Goal: Task Accomplishment & Management: Complete application form

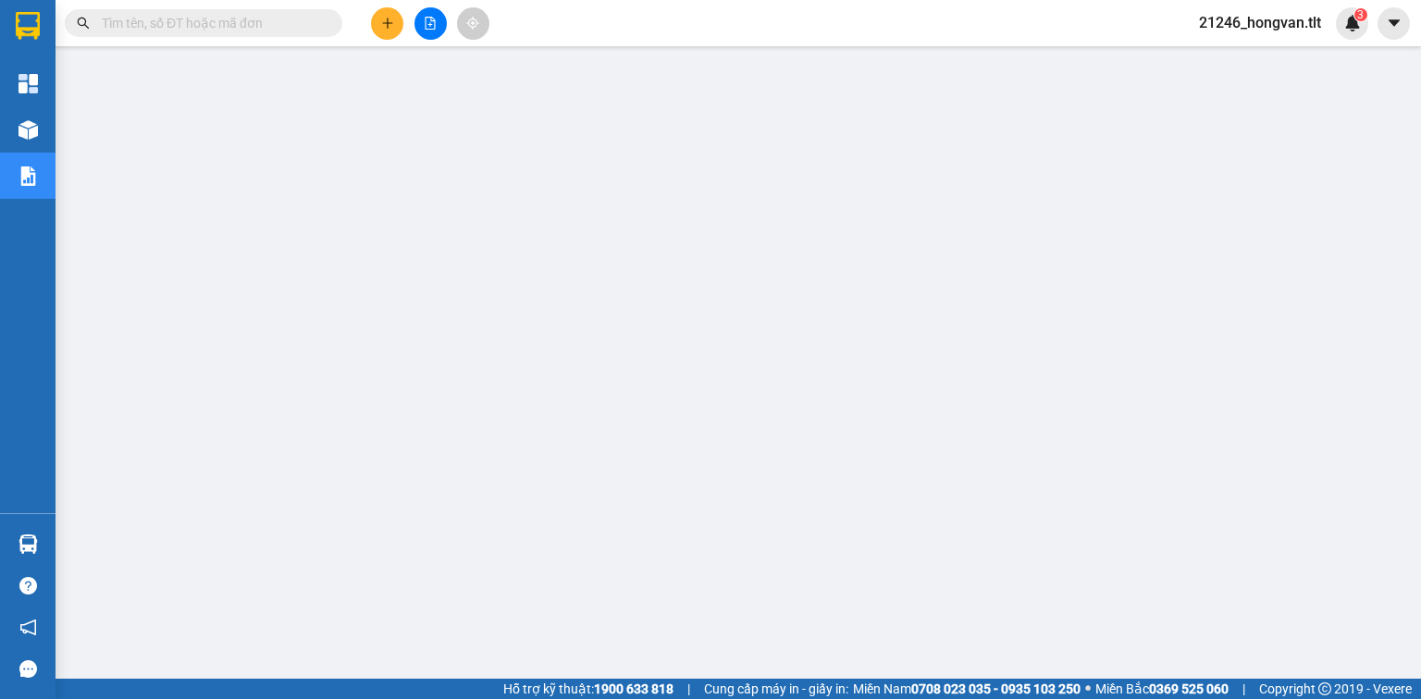
click at [275, 30] on input "text" at bounding box center [211, 23] width 218 height 20
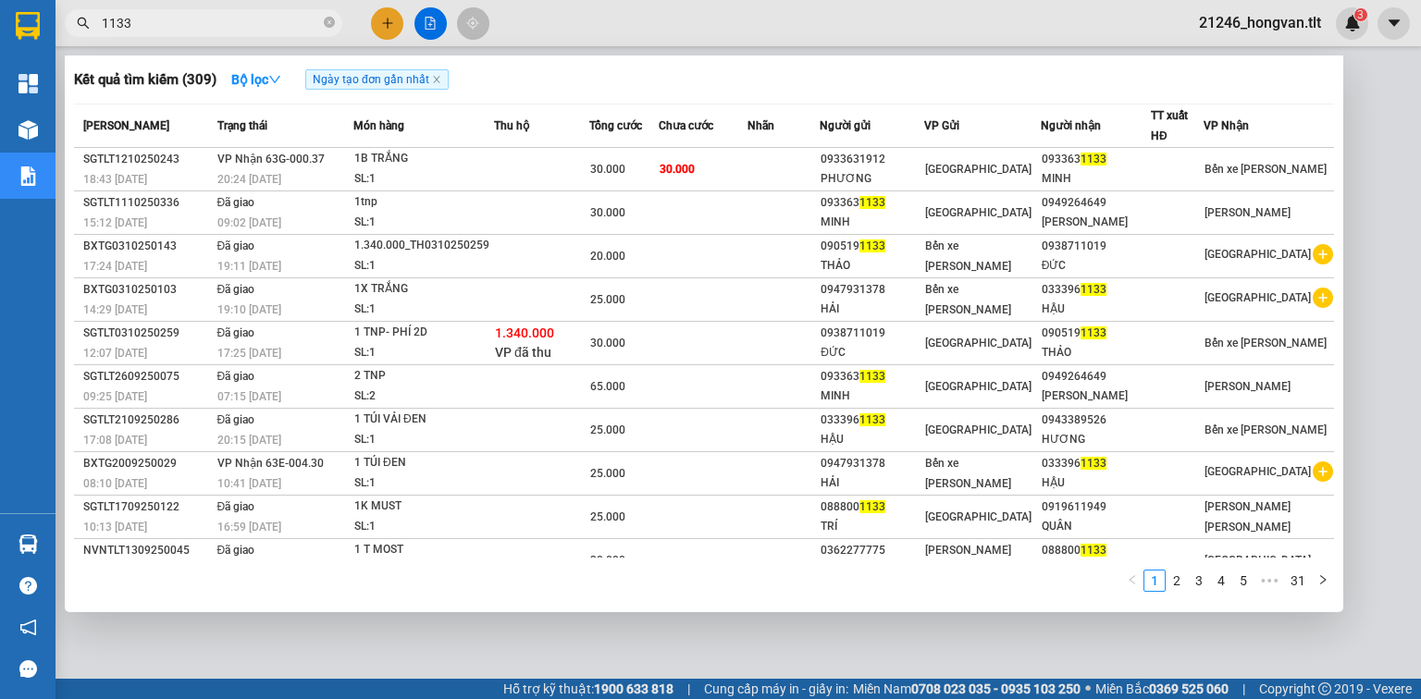
type input "1133"
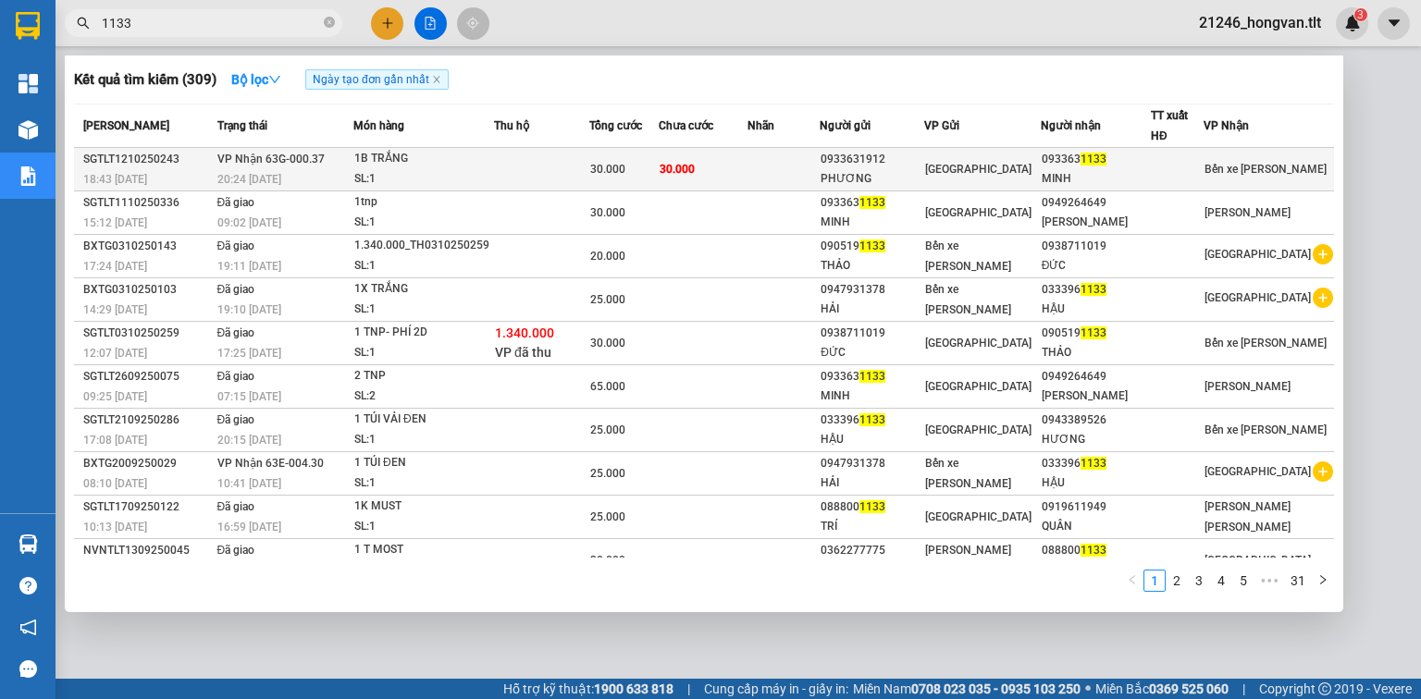
click at [646, 170] on div "30.000" at bounding box center [624, 169] width 68 height 20
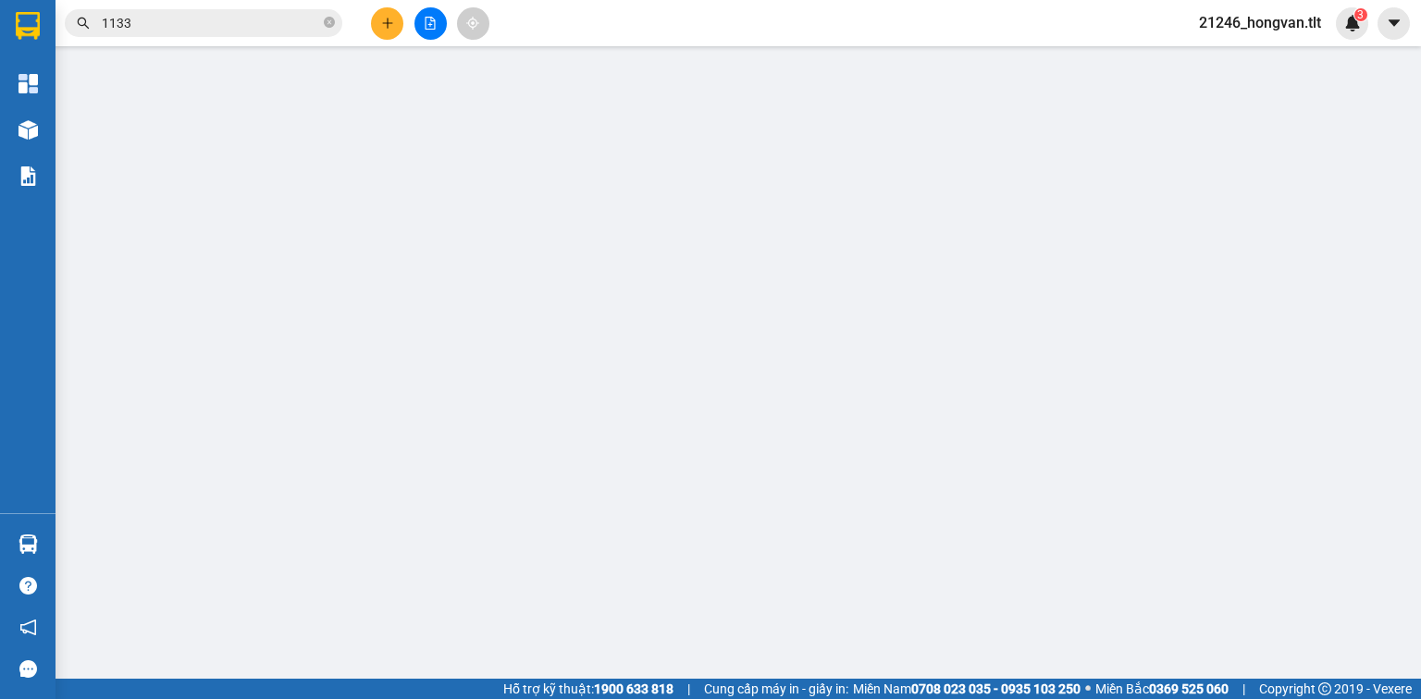
type input "0933631912"
type input "PHƯƠNG"
type input "0933631133"
type input "MINH"
type input "0"
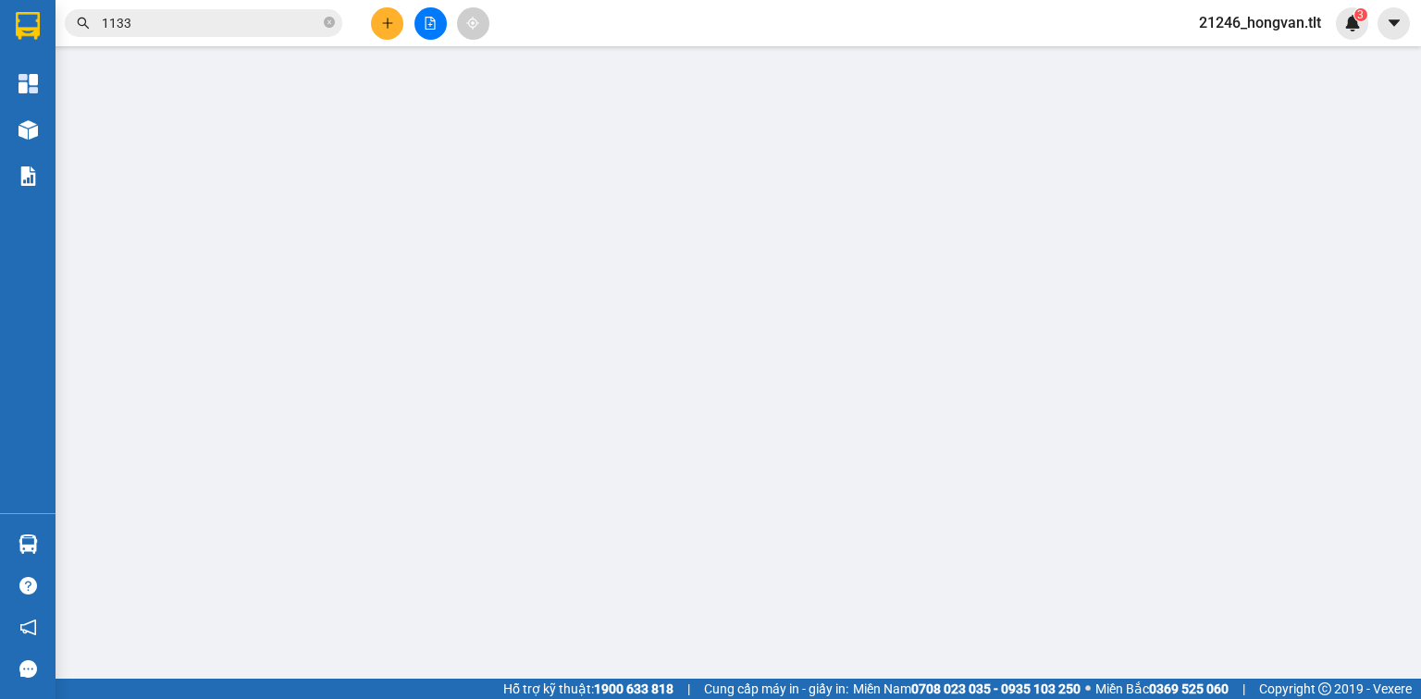
type input "30.000"
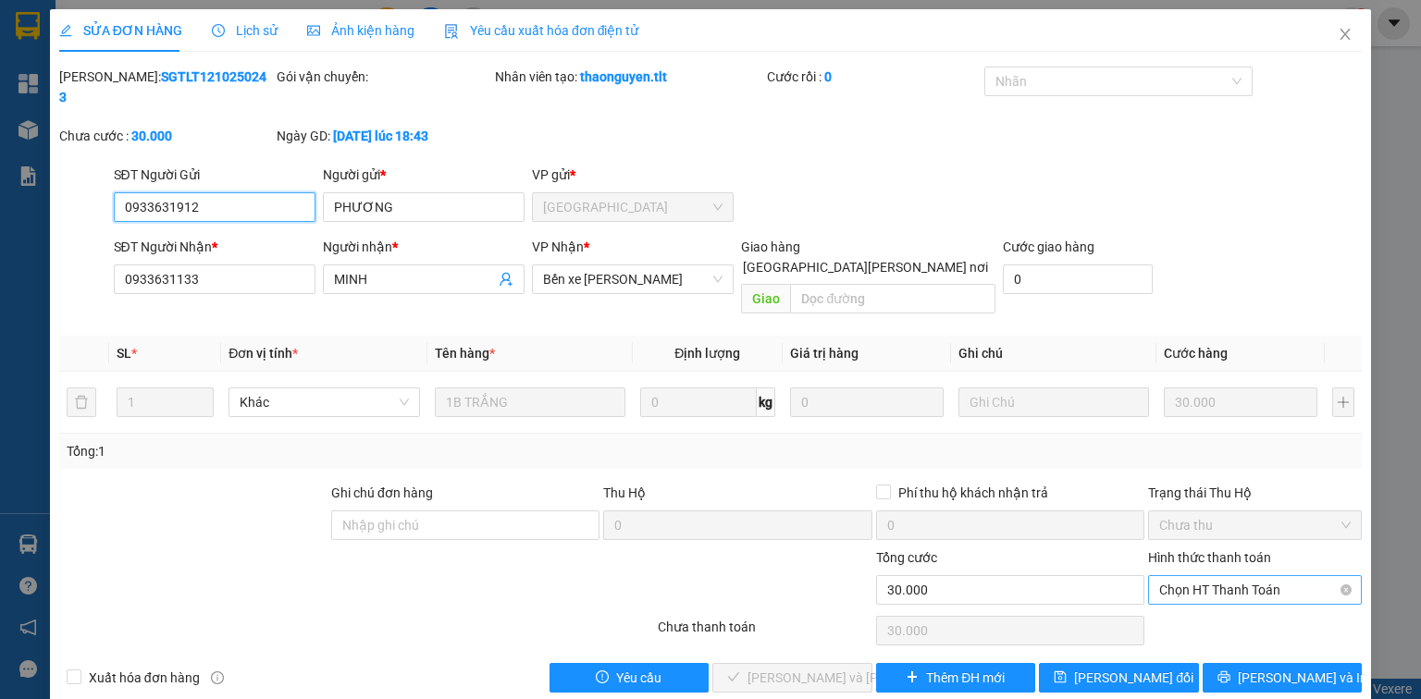
drag, startPoint x: 1162, startPoint y: 536, endPoint x: 1178, endPoint y: 555, distance: 25.6
click at [1164, 576] on span "Chọn HT Thanh Toán" at bounding box center [1254, 590] width 191 height 28
click at [1194, 577] on div "Tại văn phòng" at bounding box center [1254, 585] width 191 height 20
type input "0"
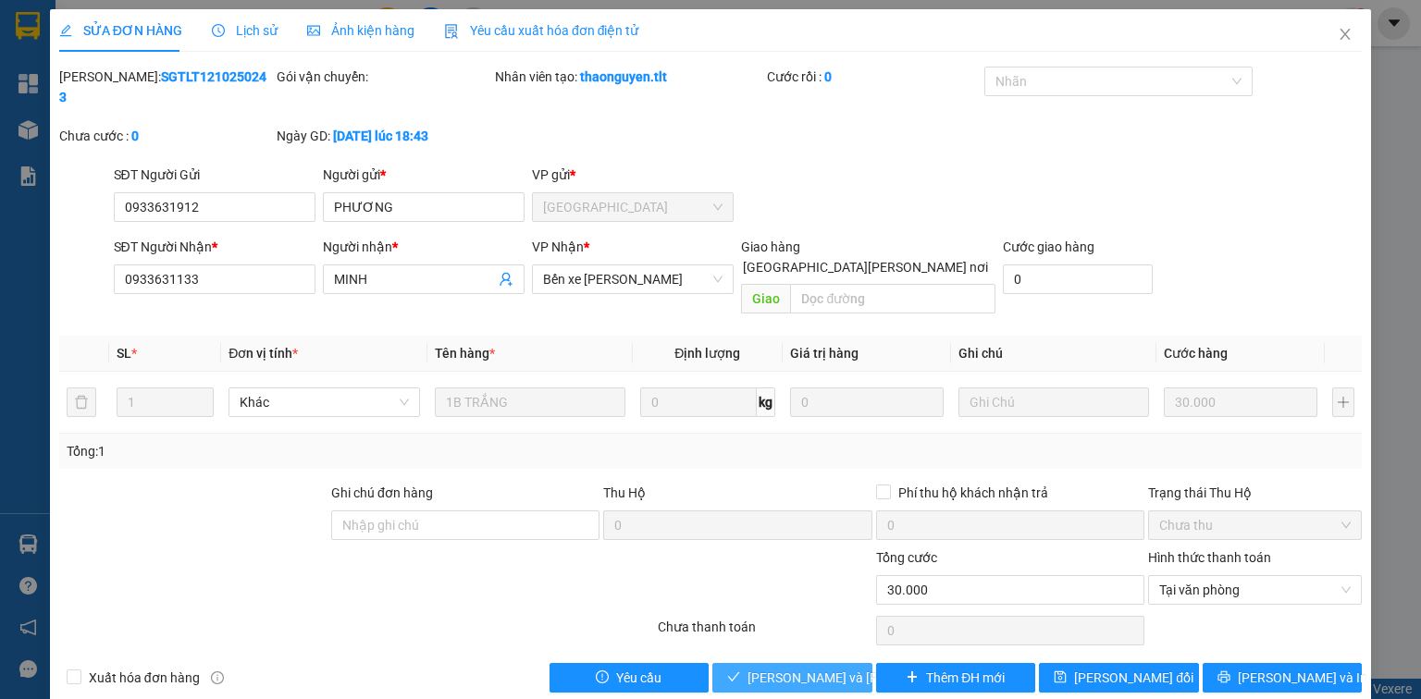
click at [818, 663] on button "Lưu và Giao hàng" at bounding box center [792, 678] width 160 height 30
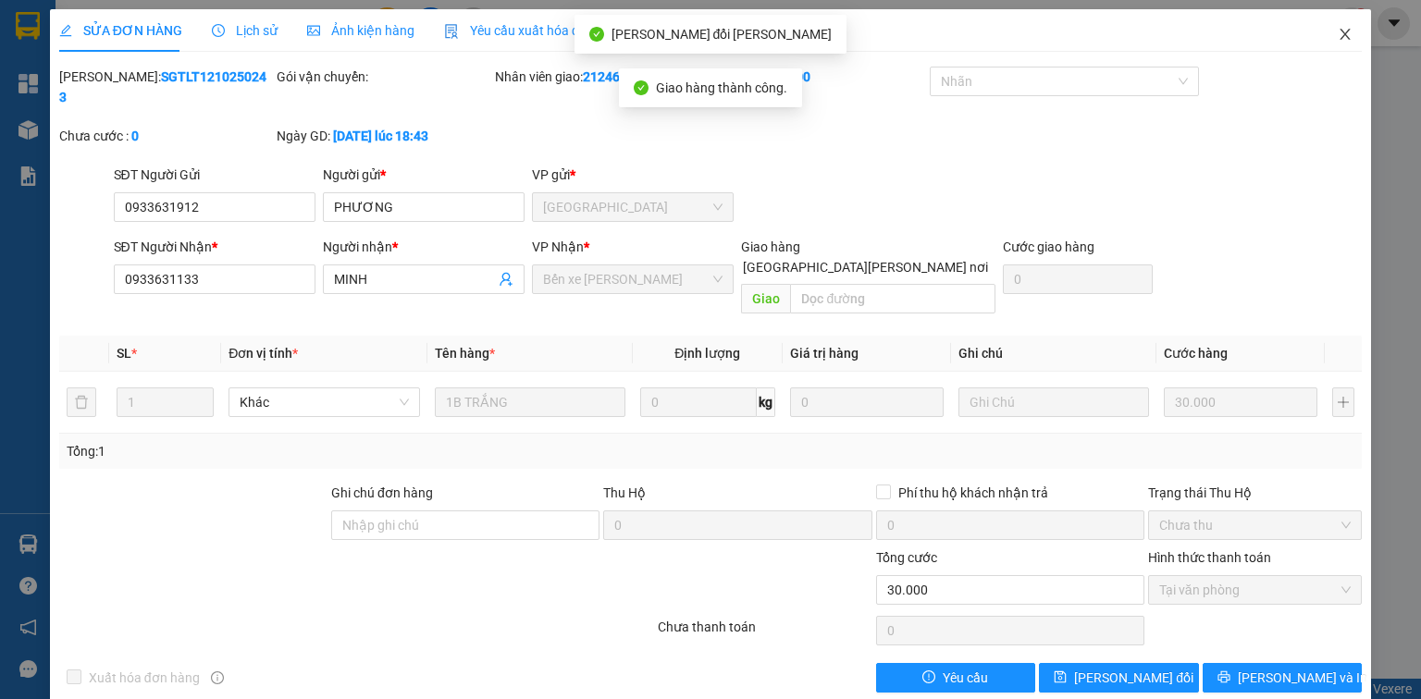
click at [1342, 20] on span "Close" at bounding box center [1345, 35] width 52 height 52
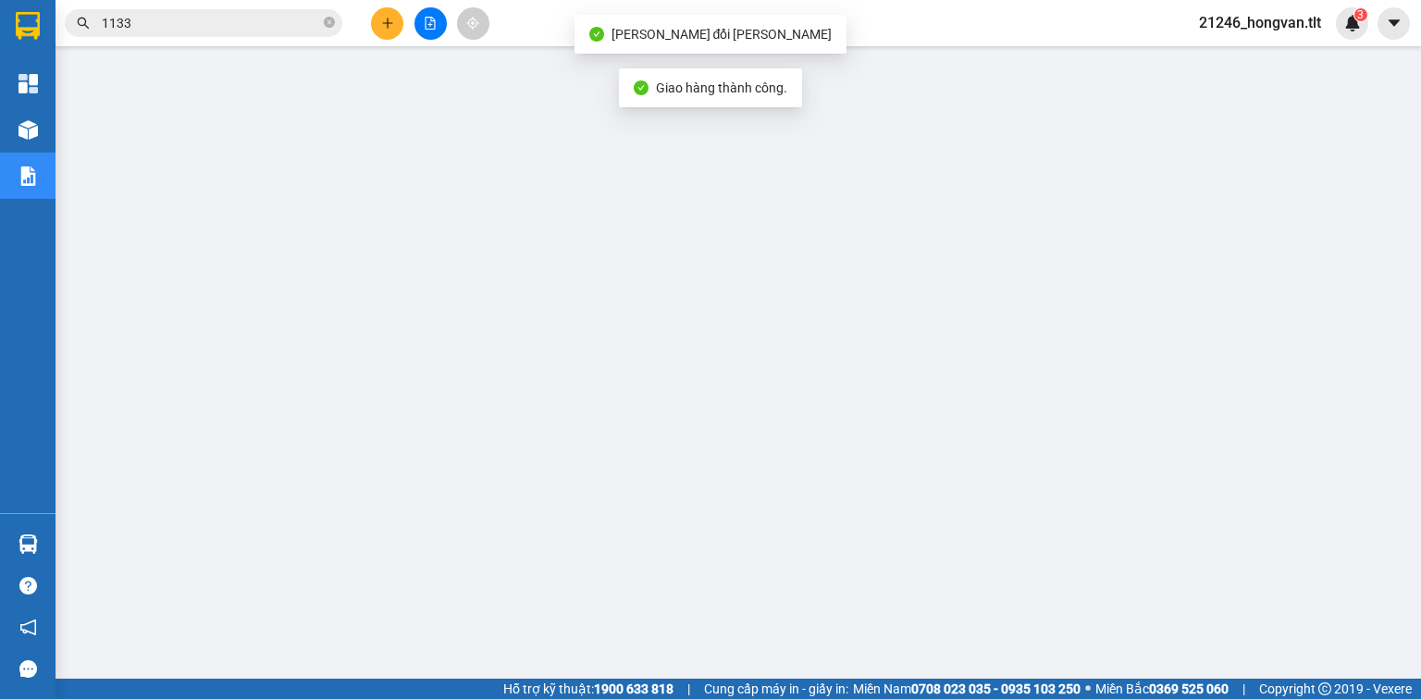
click at [304, 19] on input "1133" at bounding box center [211, 23] width 218 height 20
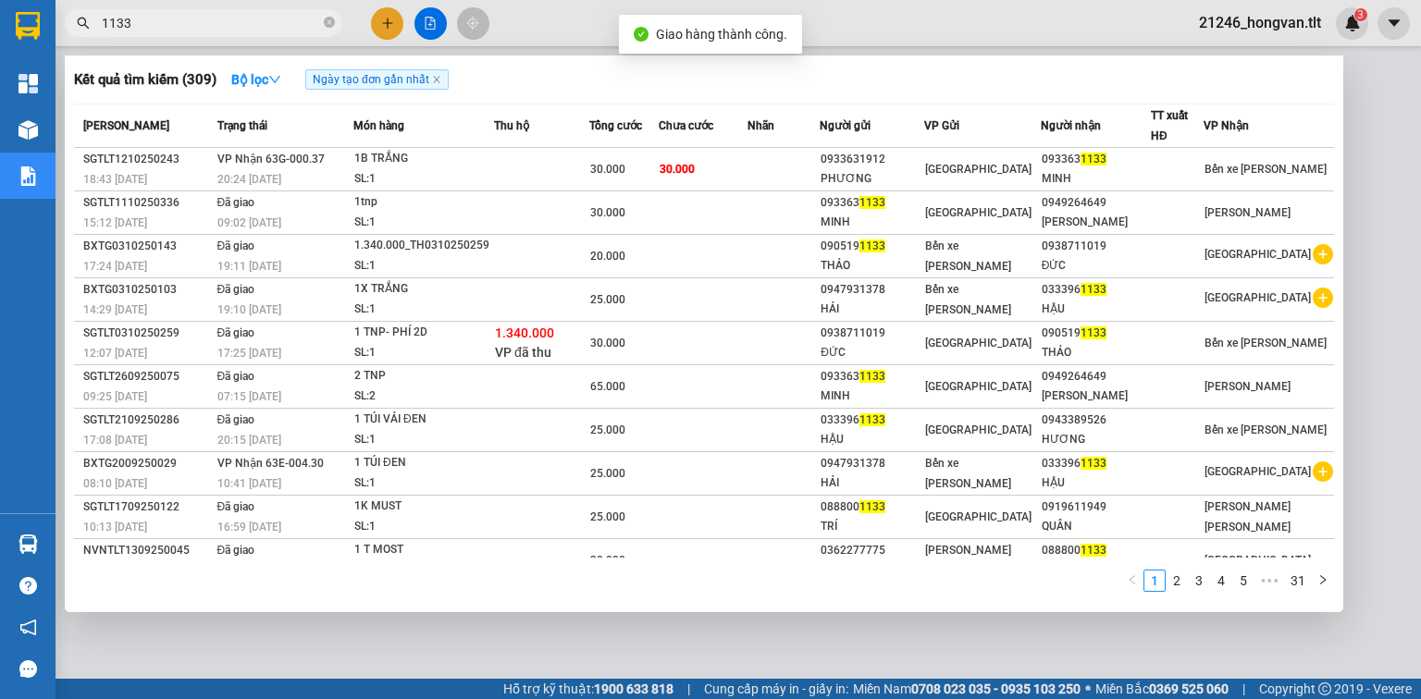
click at [304, 19] on input "1133" at bounding box center [211, 23] width 218 height 20
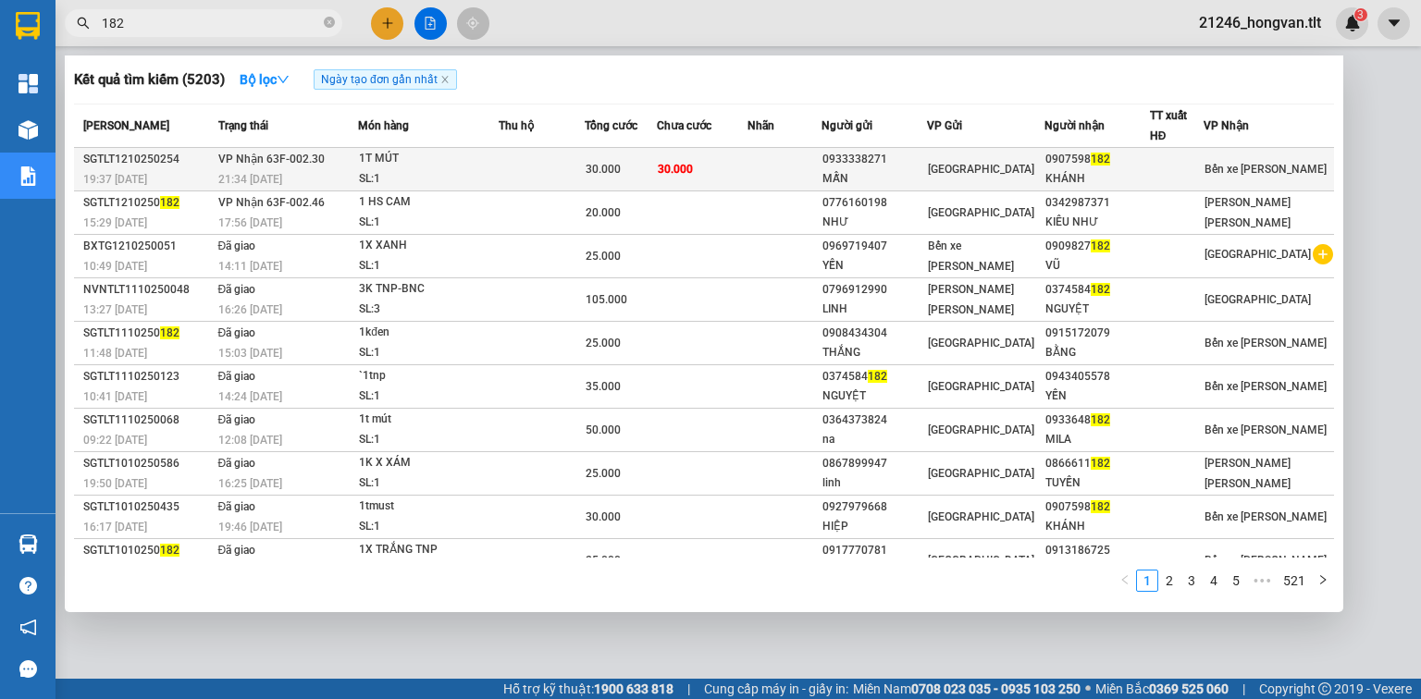
type input "182"
click at [512, 167] on td at bounding box center [542, 169] width 86 height 43
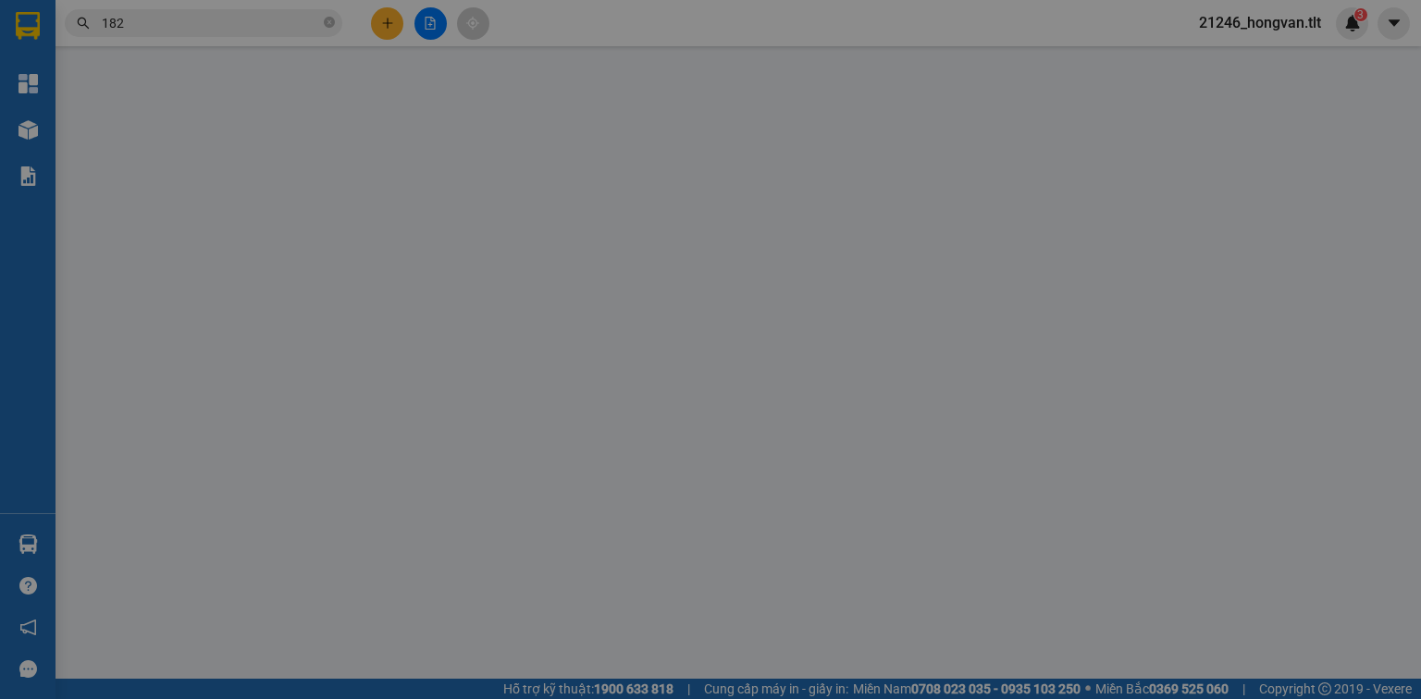
type input "0933338271"
type input "MẪN"
type input "0907598182"
type input "KHÁNH"
type input "0"
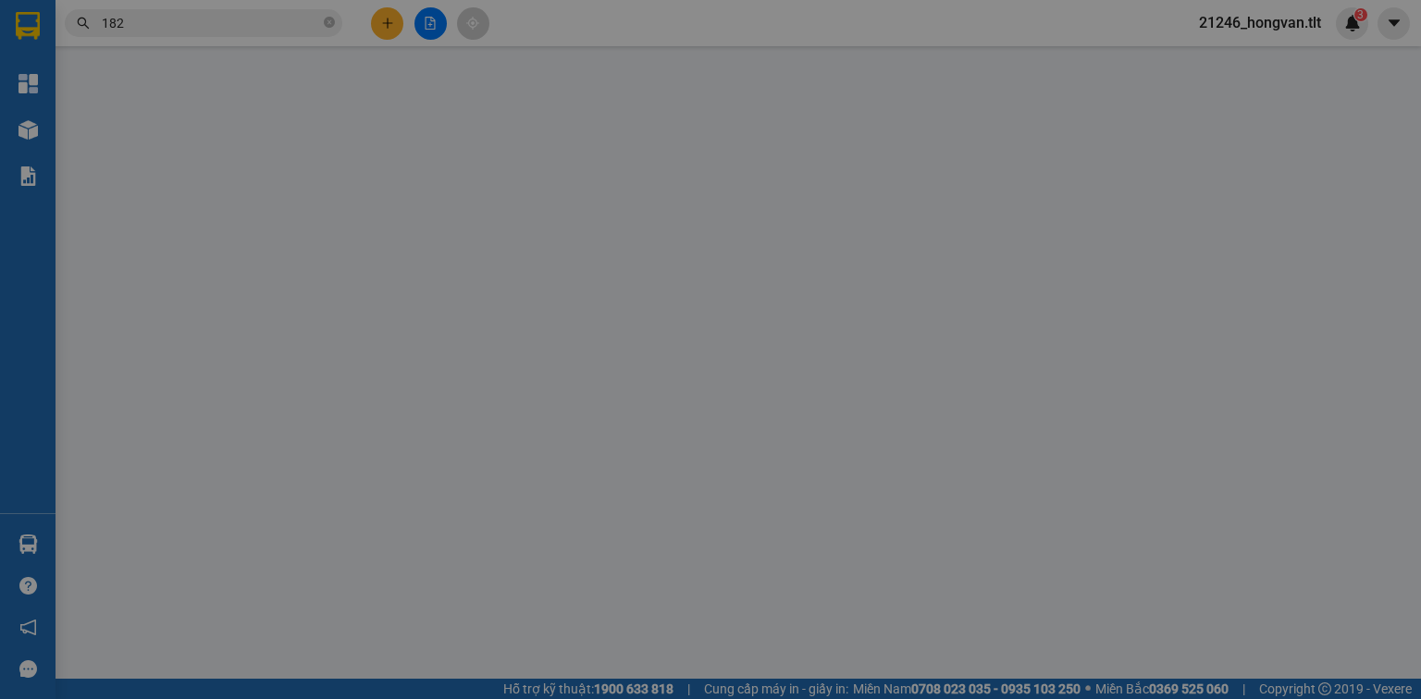
type input "30.000"
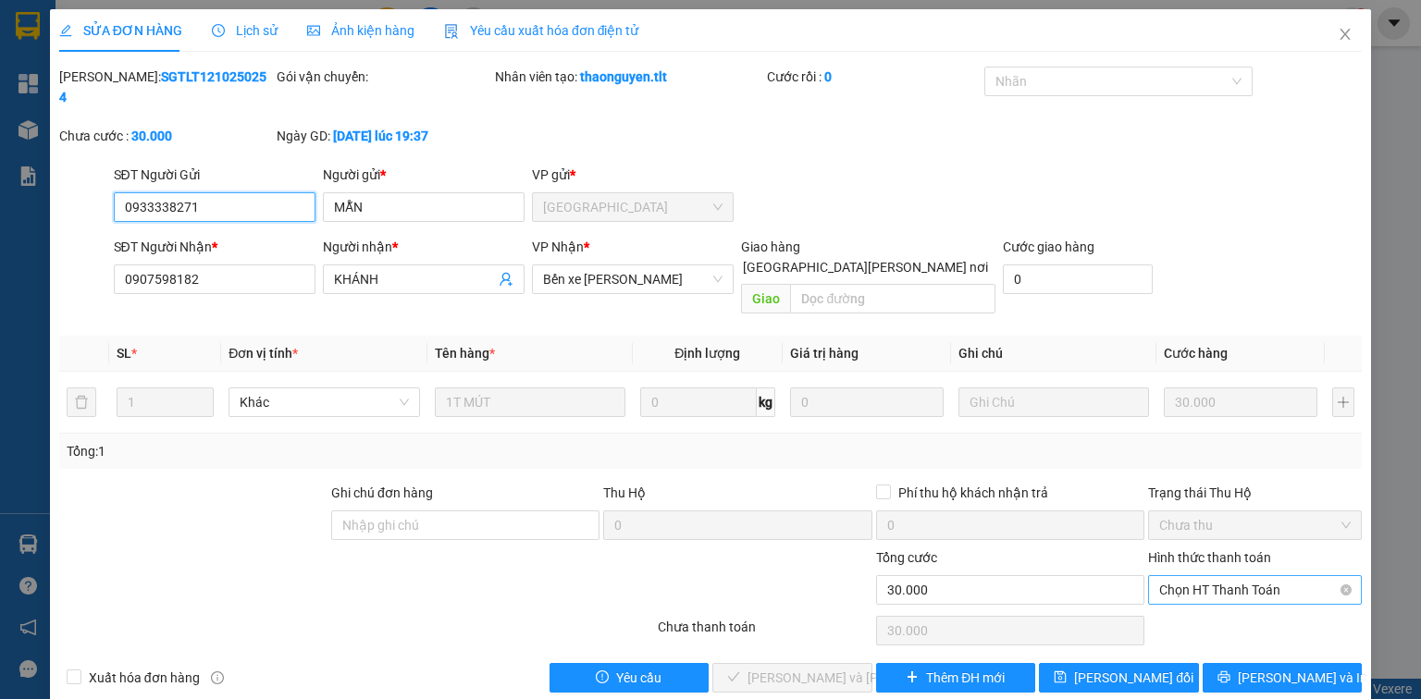
click at [1230, 576] on span "Chọn HT Thanh Toán" at bounding box center [1254, 590] width 191 height 28
click at [1215, 612] on div "Chọn HT Thanh Toán" at bounding box center [1254, 630] width 217 height 37
click at [1188, 576] on span "Chọn HT Thanh Toán" at bounding box center [1254, 590] width 191 height 28
drag, startPoint x: 1191, startPoint y: 582, endPoint x: 1134, endPoint y: 591, distance: 57.2
click at [1190, 582] on div "Tại văn phòng" at bounding box center [1254, 585] width 191 height 20
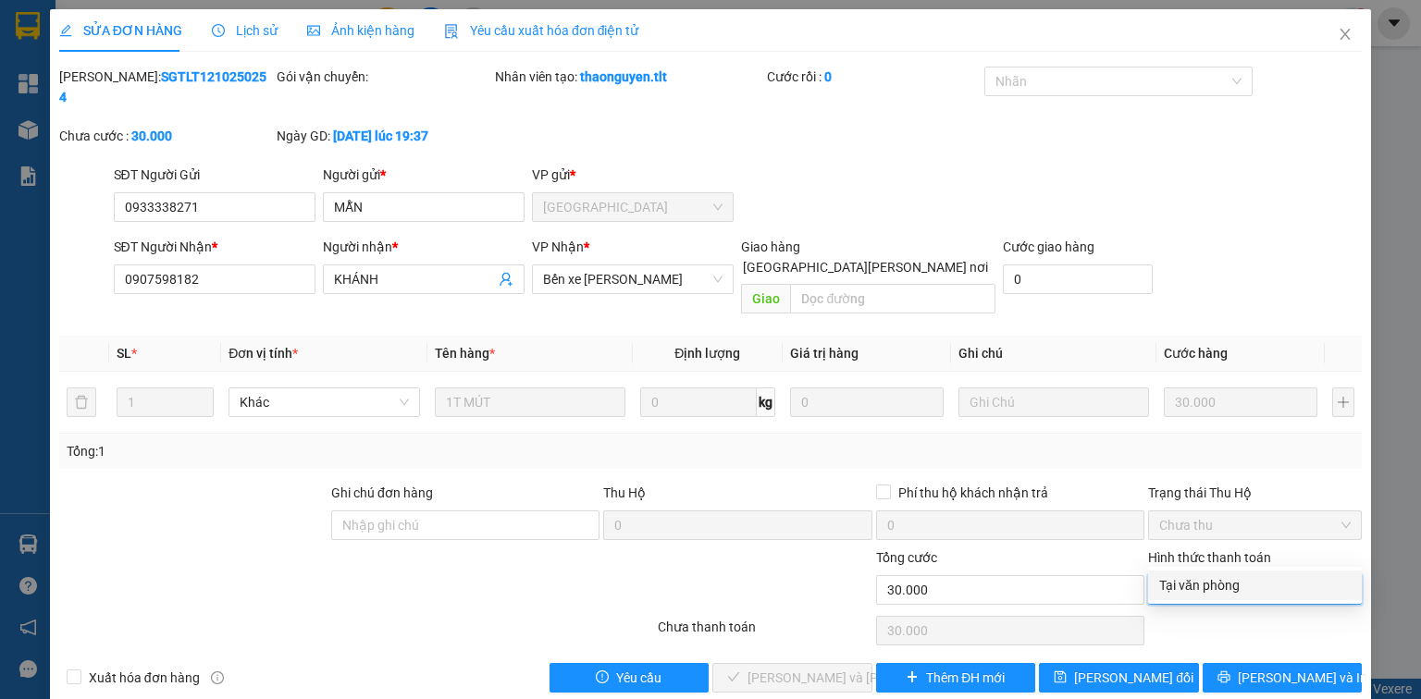
type input "0"
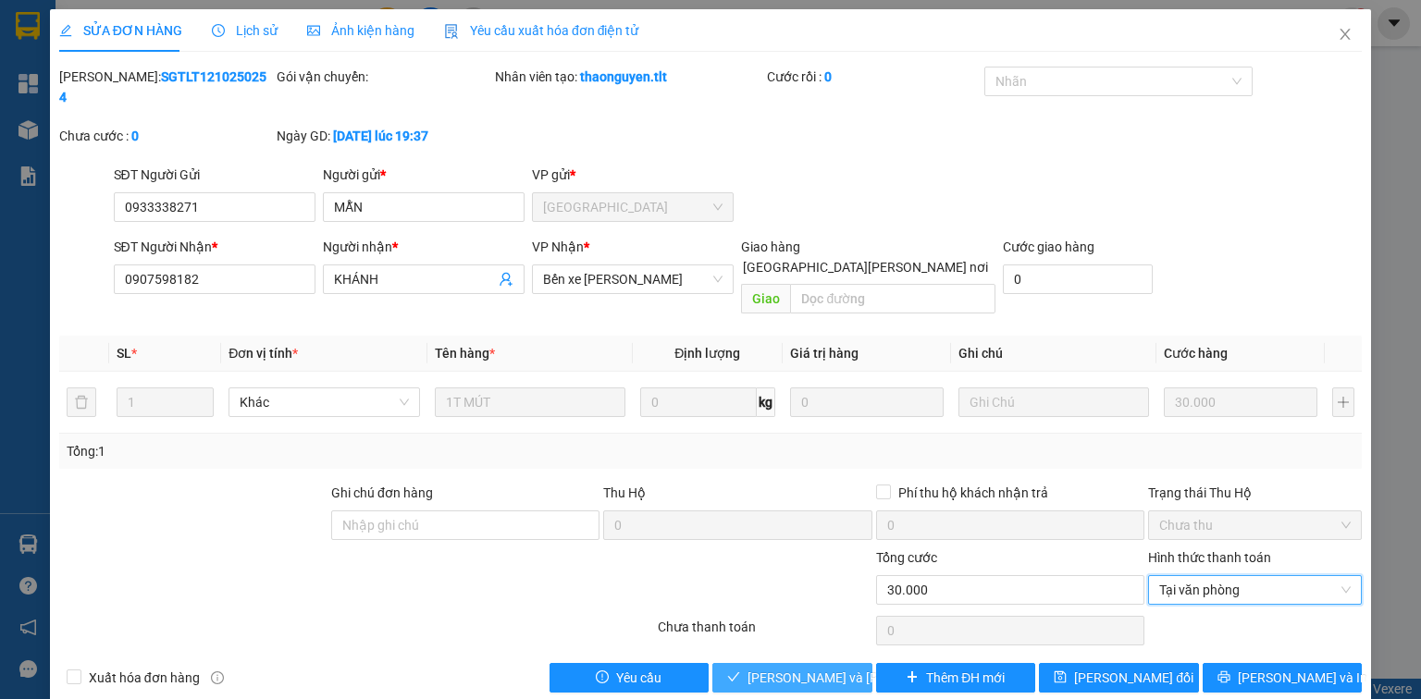
drag, startPoint x: 815, startPoint y: 625, endPoint x: 714, endPoint y: 608, distance: 102.3
click at [814, 663] on button "Lưu và Giao hàng" at bounding box center [792, 678] width 160 height 30
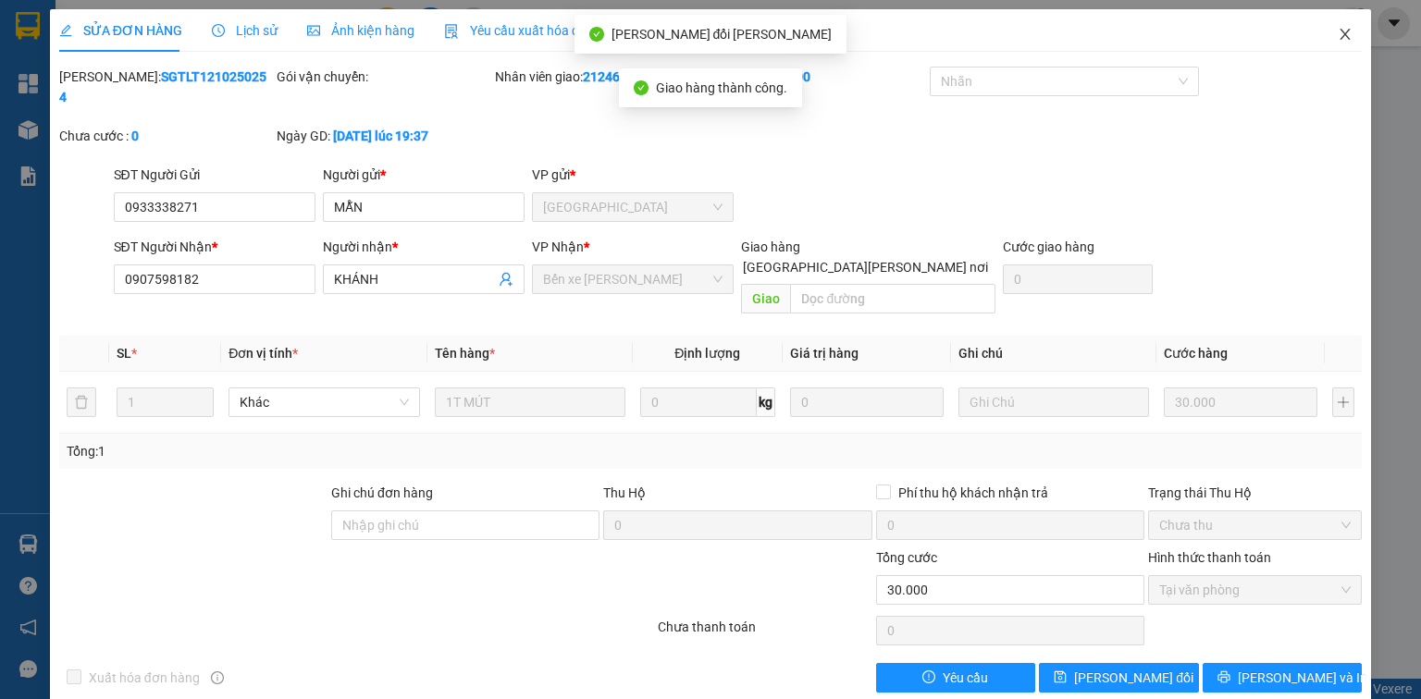
click at [1337, 43] on span "Close" at bounding box center [1345, 35] width 52 height 52
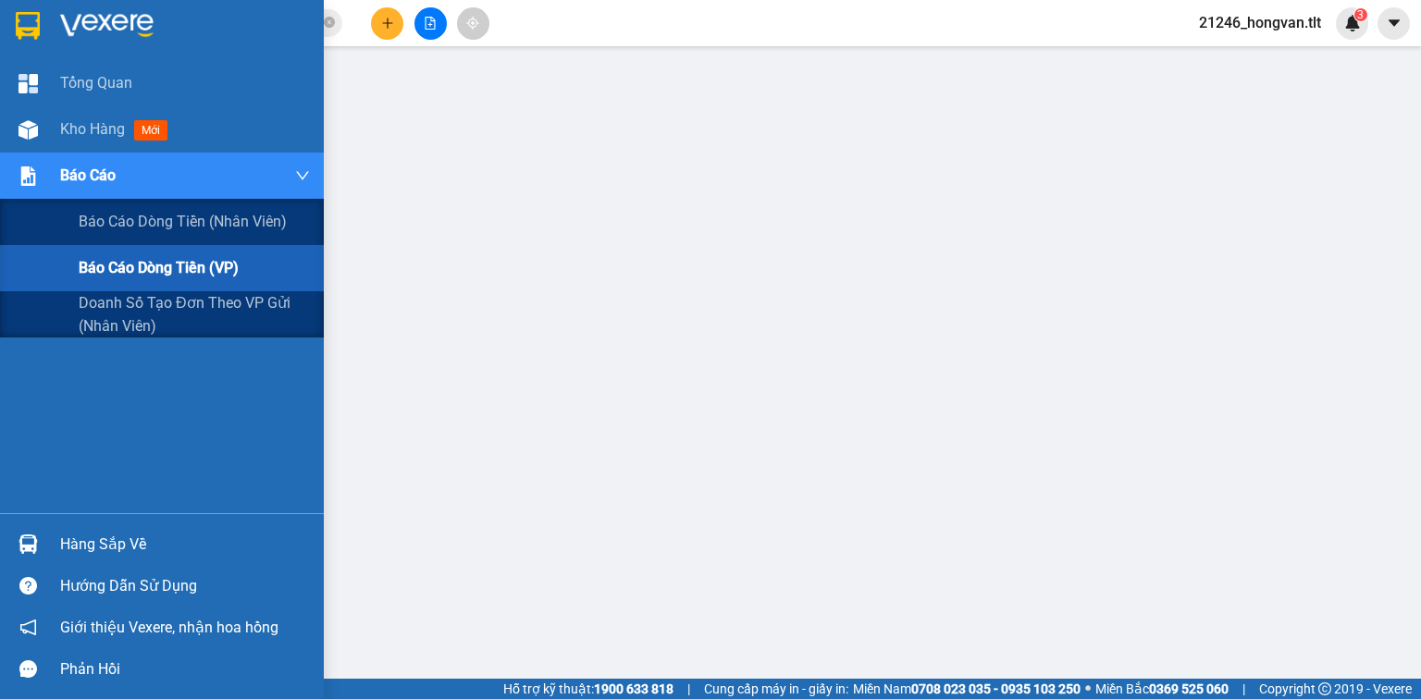
click at [159, 153] on div "Báo cáo" at bounding box center [185, 176] width 250 height 46
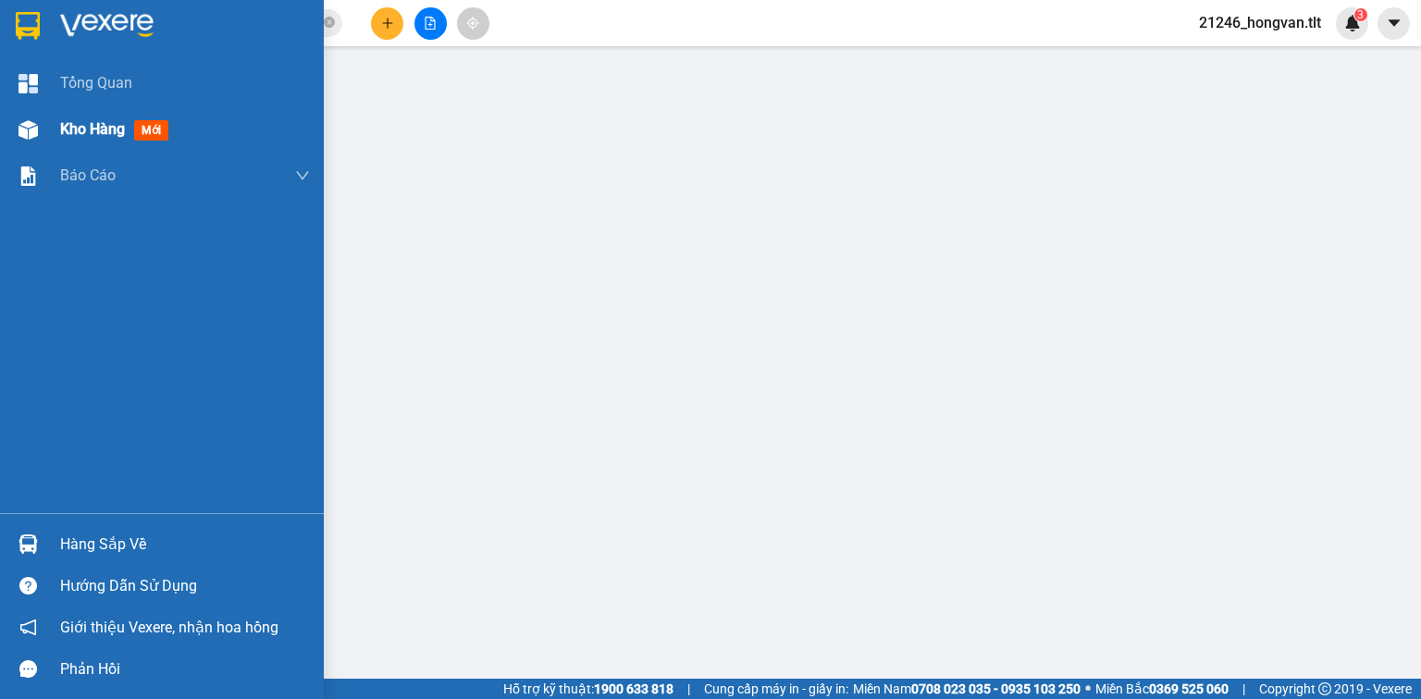
click at [113, 120] on span "Kho hàng" at bounding box center [92, 129] width 65 height 18
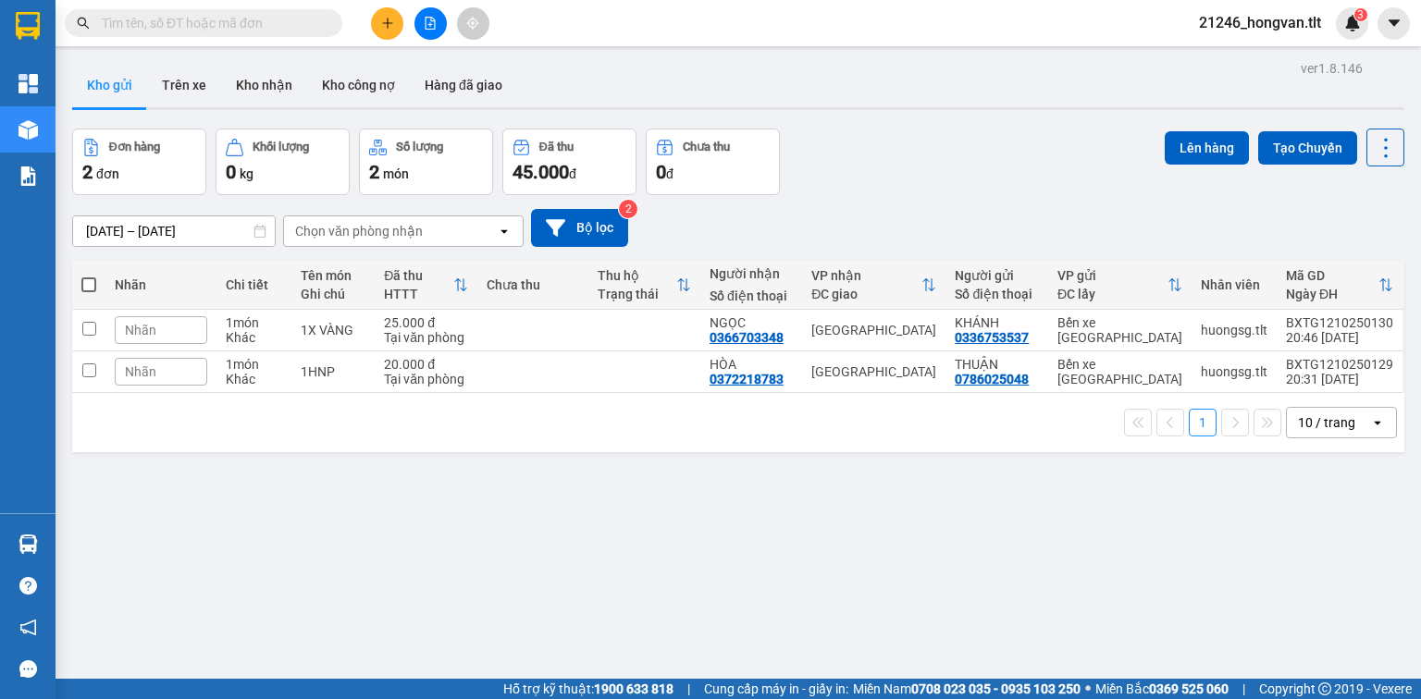
click at [96, 289] on th at bounding box center [88, 285] width 33 height 49
click at [89, 283] on span at bounding box center [88, 285] width 15 height 15
click at [89, 276] on input "checkbox" at bounding box center [89, 276] width 0 height 0
checkbox input "true"
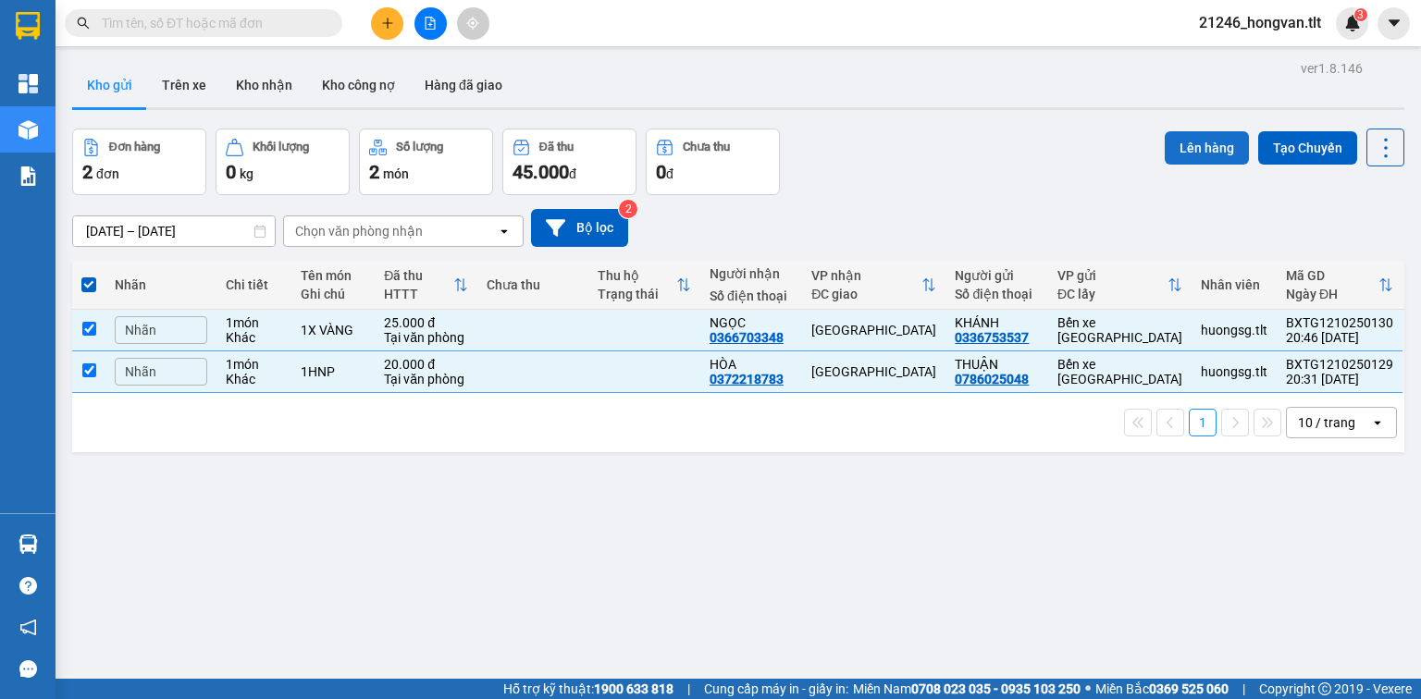
click at [1216, 153] on button "Lên hàng" at bounding box center [1207, 147] width 84 height 33
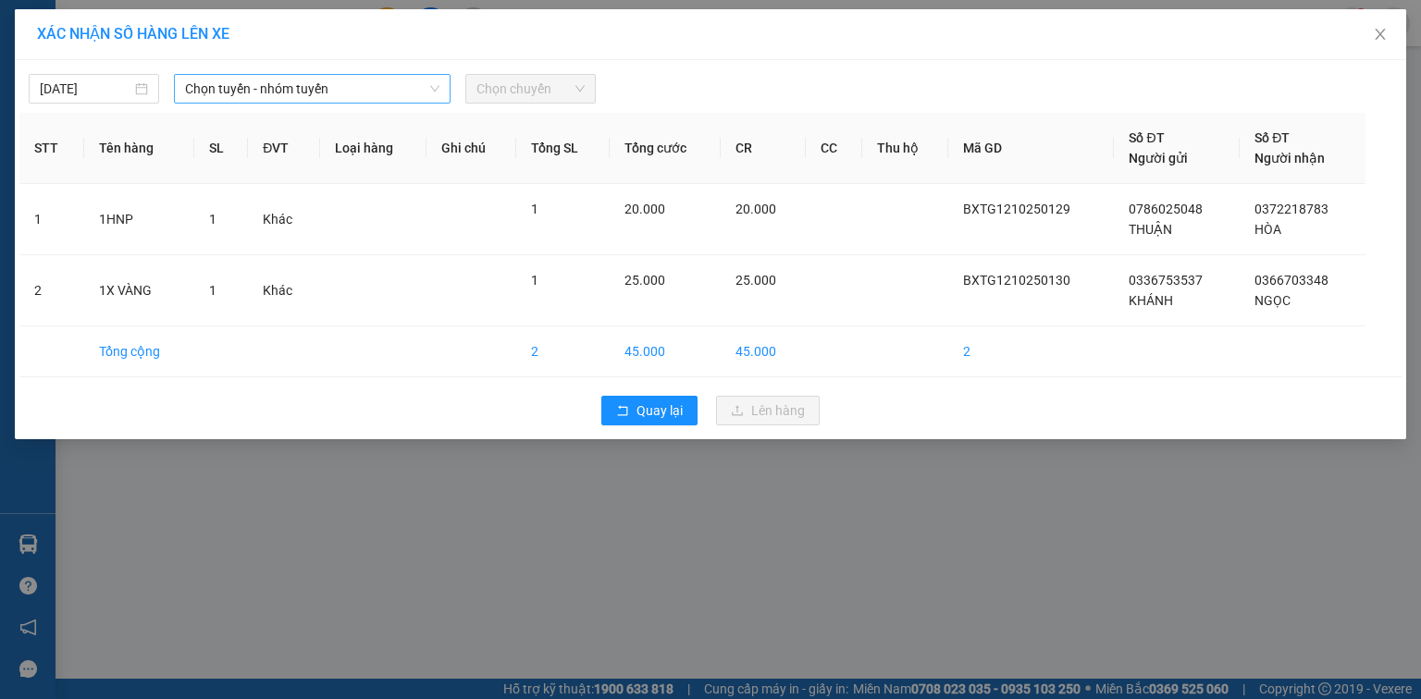
click at [259, 86] on span "Chọn tuyến - nhóm tuyến" at bounding box center [312, 89] width 254 height 28
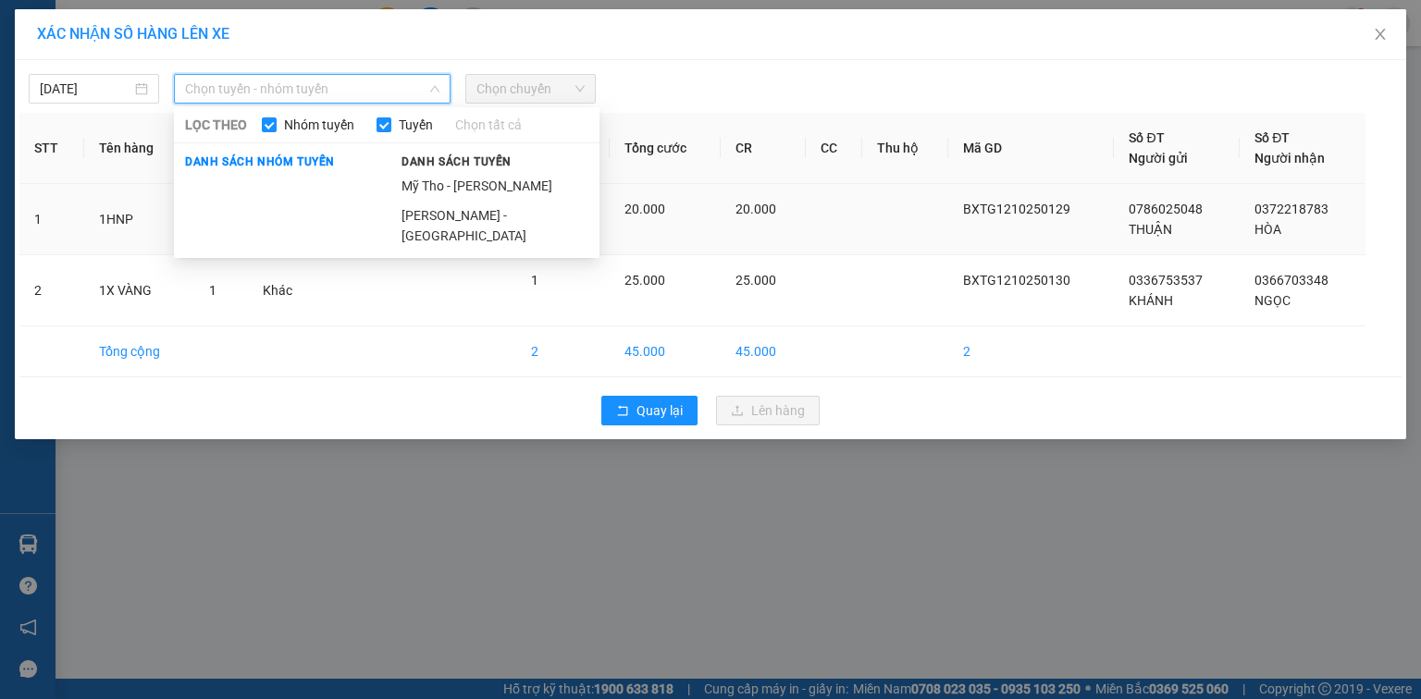
click at [432, 185] on li "Mỹ Tho - [PERSON_NAME]" at bounding box center [494, 186] width 209 height 30
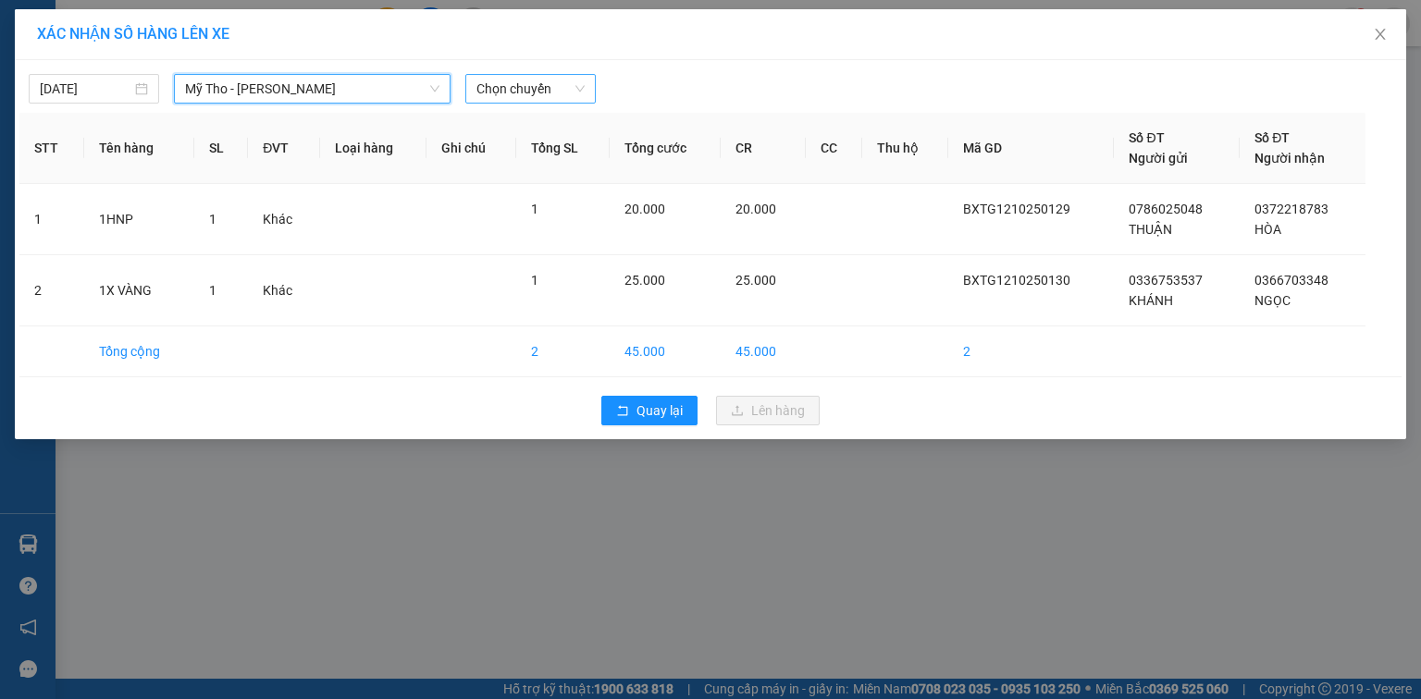
click at [537, 93] on span "Chọn chuyến" at bounding box center [530, 89] width 108 height 28
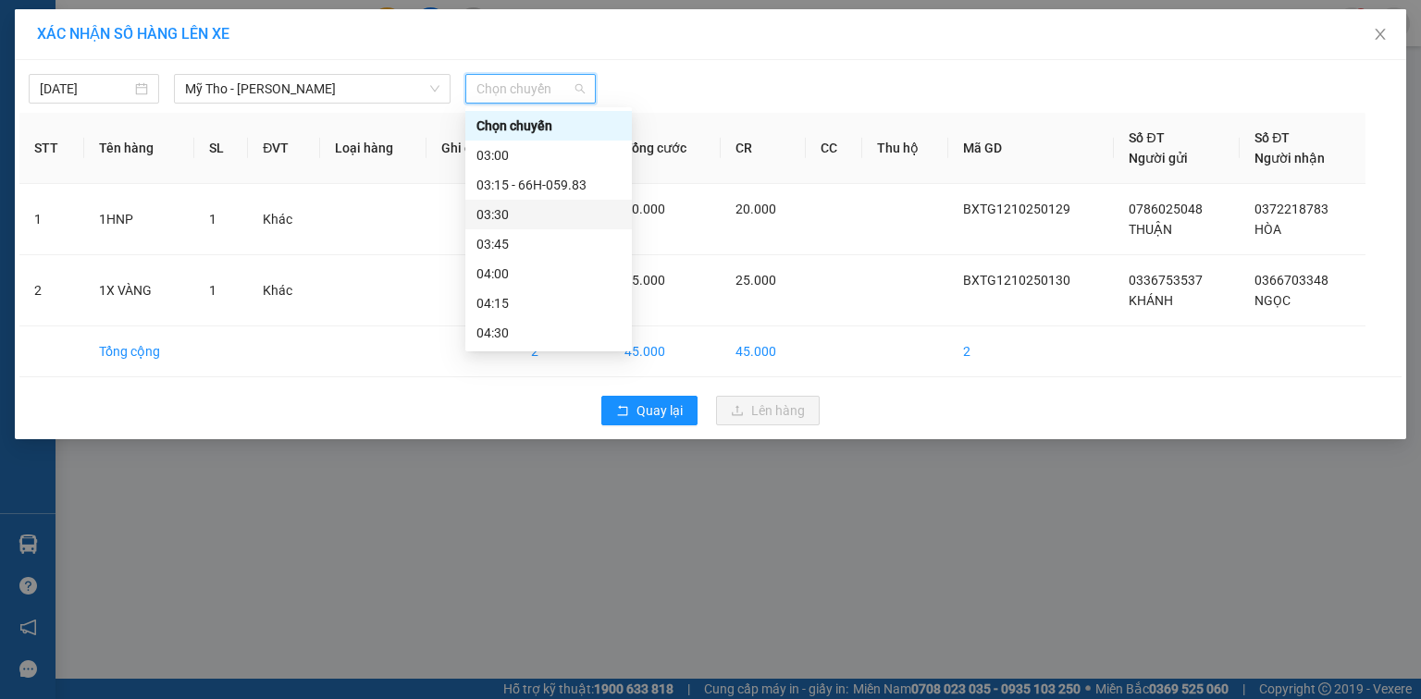
click at [558, 208] on div "03:30" at bounding box center [548, 214] width 144 height 20
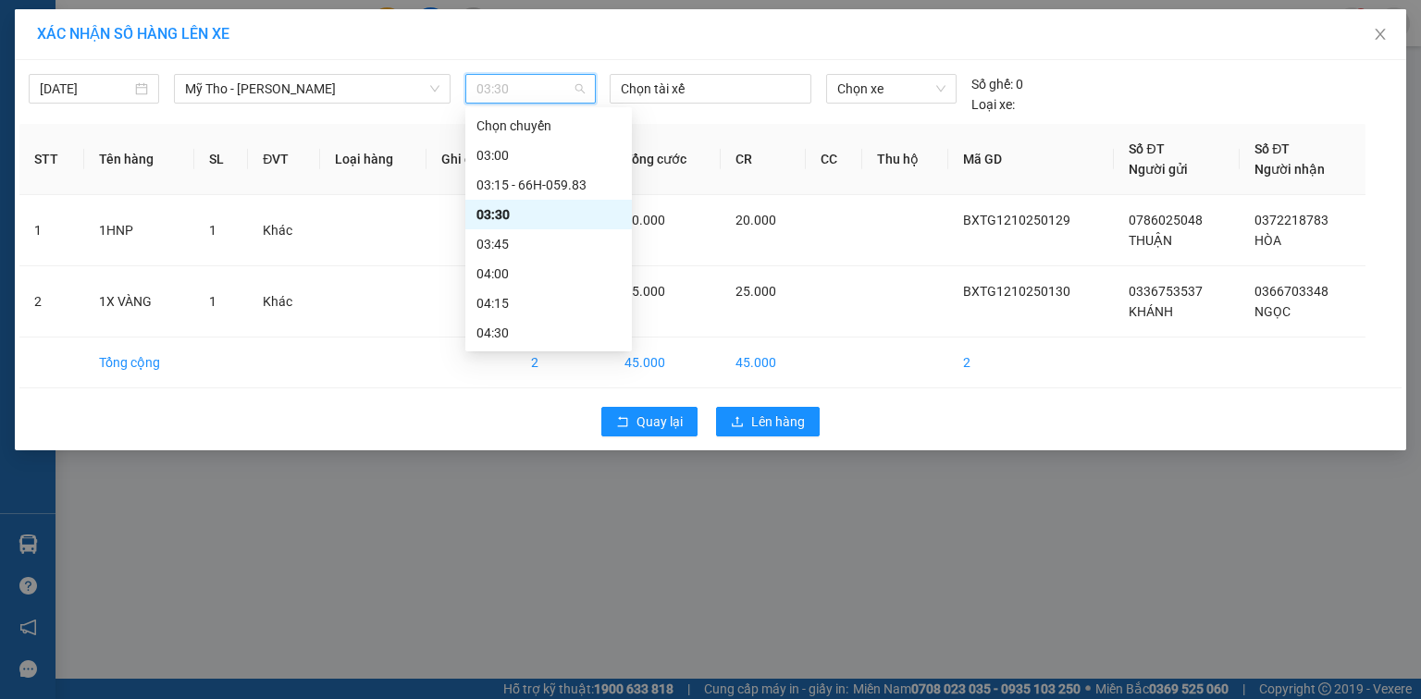
click at [570, 98] on span "03:30" at bounding box center [530, 89] width 108 height 28
click at [895, 89] on span "Chọn xe" at bounding box center [890, 89] width 107 height 28
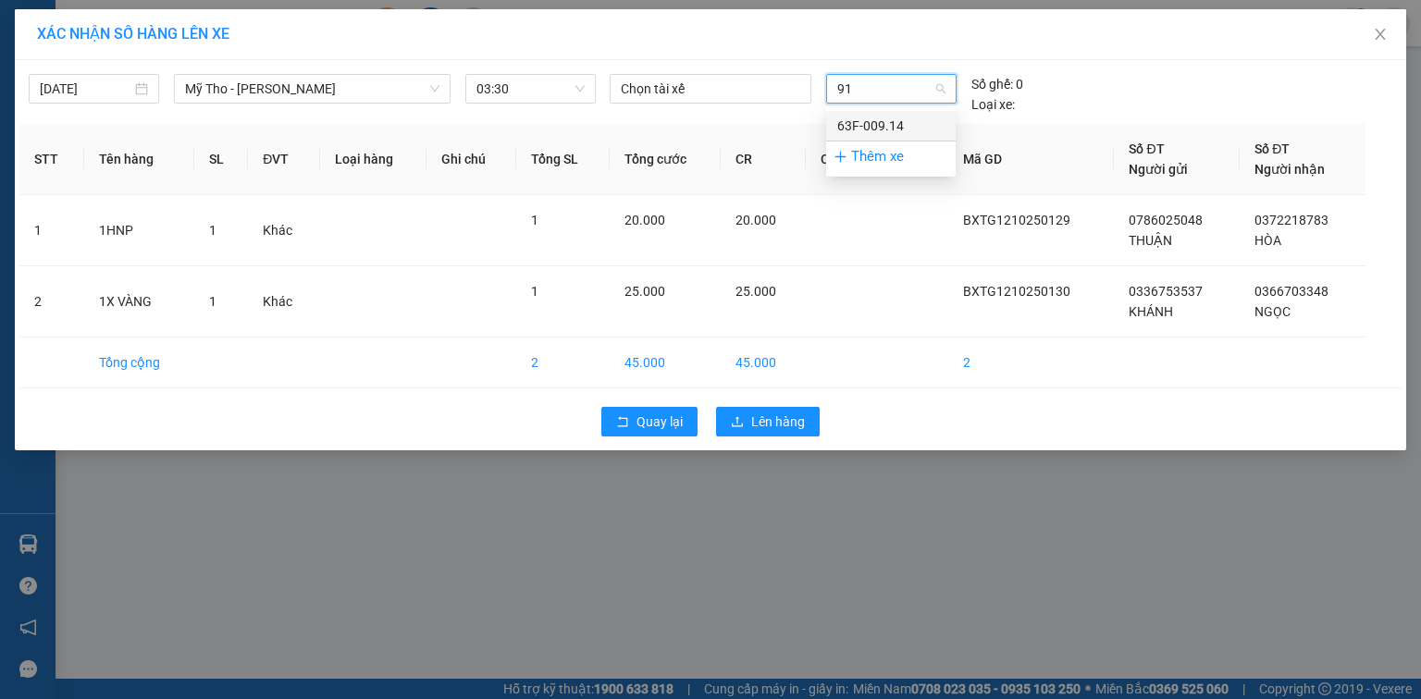
type input "914"
click at [896, 117] on div "63F-009.14" at bounding box center [890, 126] width 107 height 20
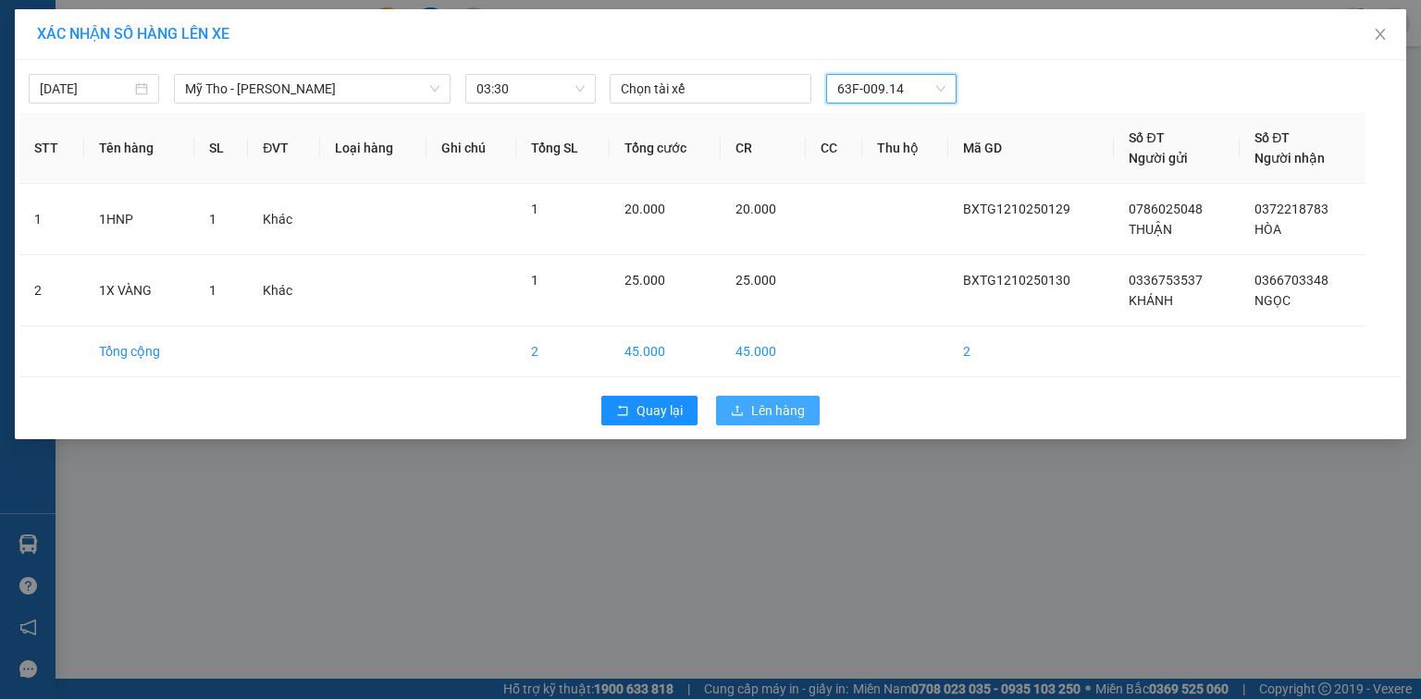
click at [759, 393] on div "Quay lại Lên hàng" at bounding box center [710, 411] width 1382 height 48
click at [756, 401] on span "Lên hàng" at bounding box center [778, 411] width 54 height 20
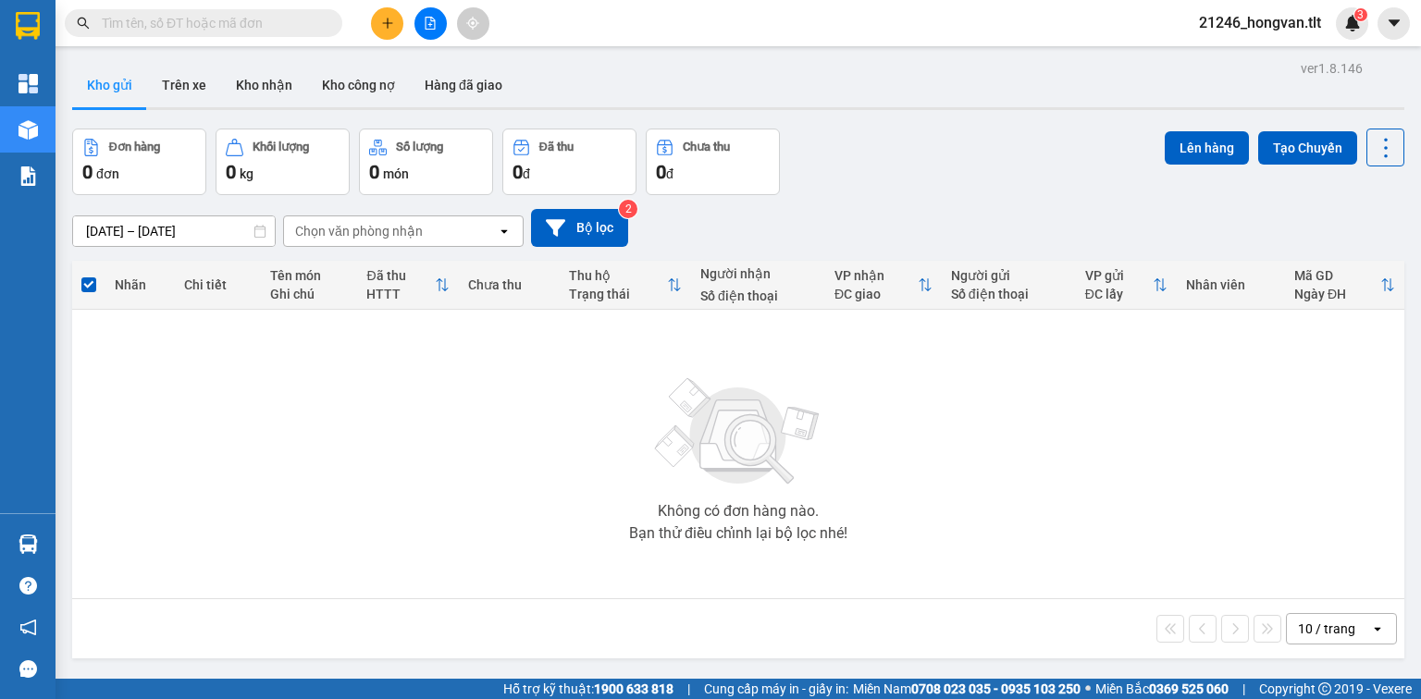
drag, startPoint x: 640, startPoint y: 177, endPoint x: 420, endPoint y: 6, distance: 278.3
click at [428, 24] on icon "file-add" at bounding box center [430, 23] width 13 height 13
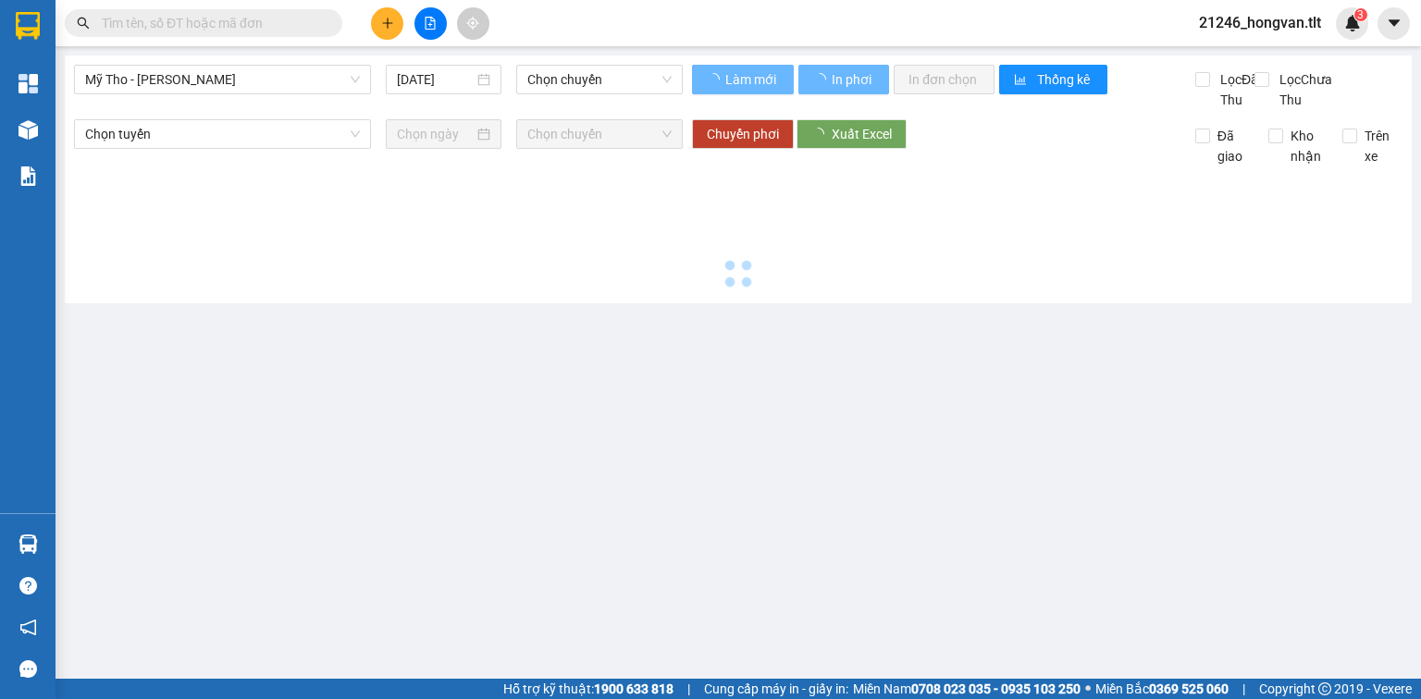
type input "[DATE]"
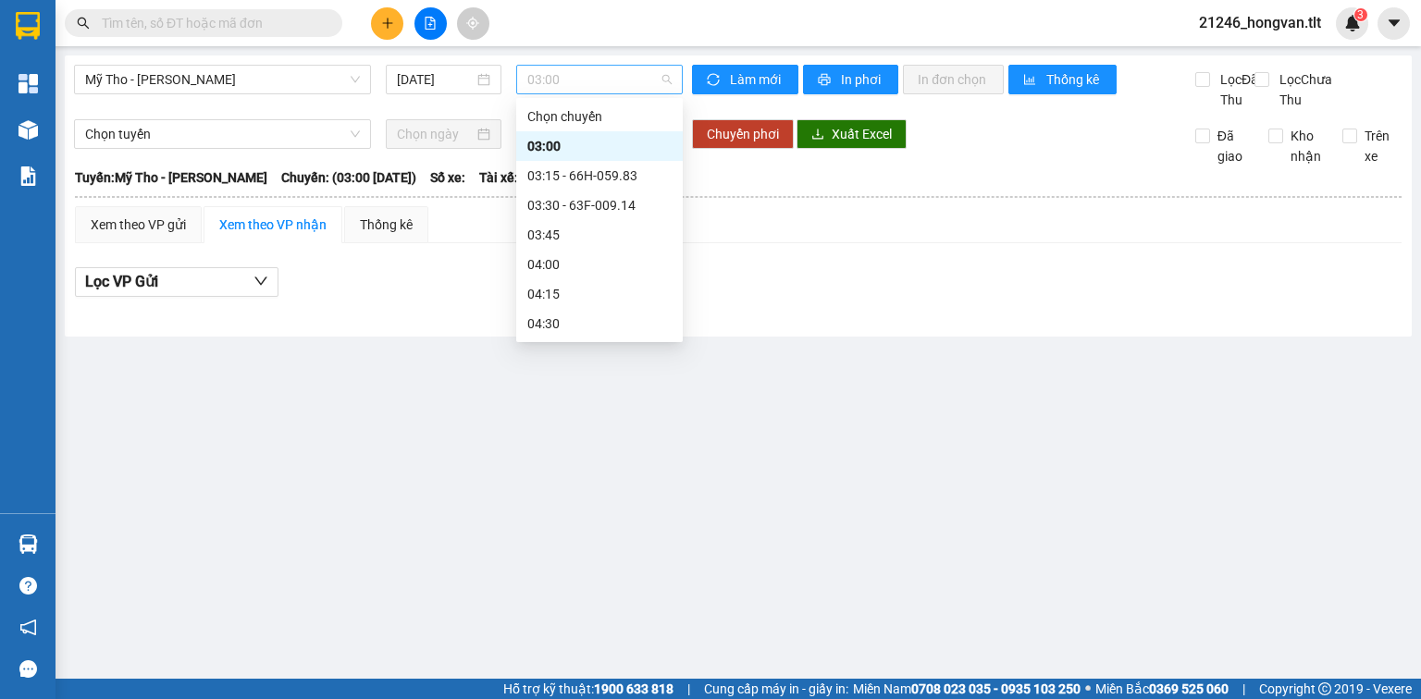
click at [527, 67] on span "03:00" at bounding box center [599, 80] width 145 height 28
click at [577, 192] on div "03:30 - 63F-009.14" at bounding box center [599, 206] width 167 height 30
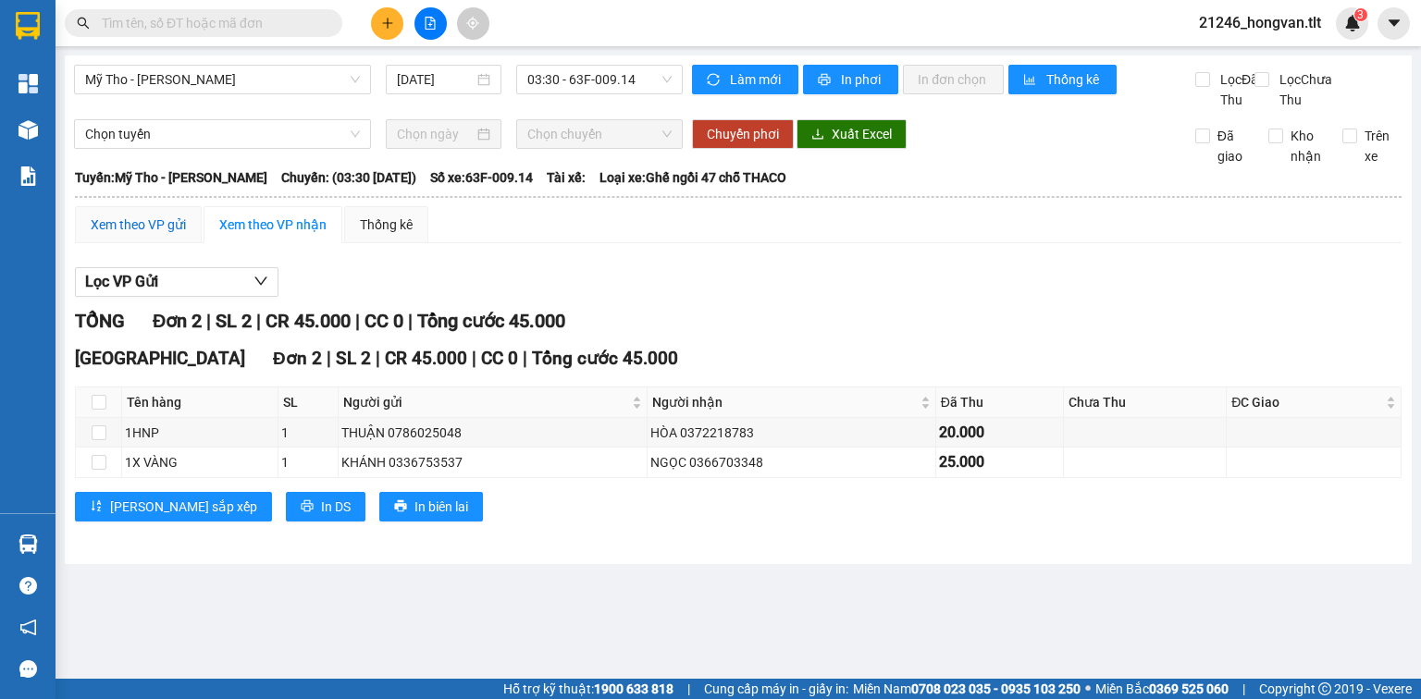
click at [142, 235] on div "Xem theo VP gửi" at bounding box center [138, 225] width 95 height 20
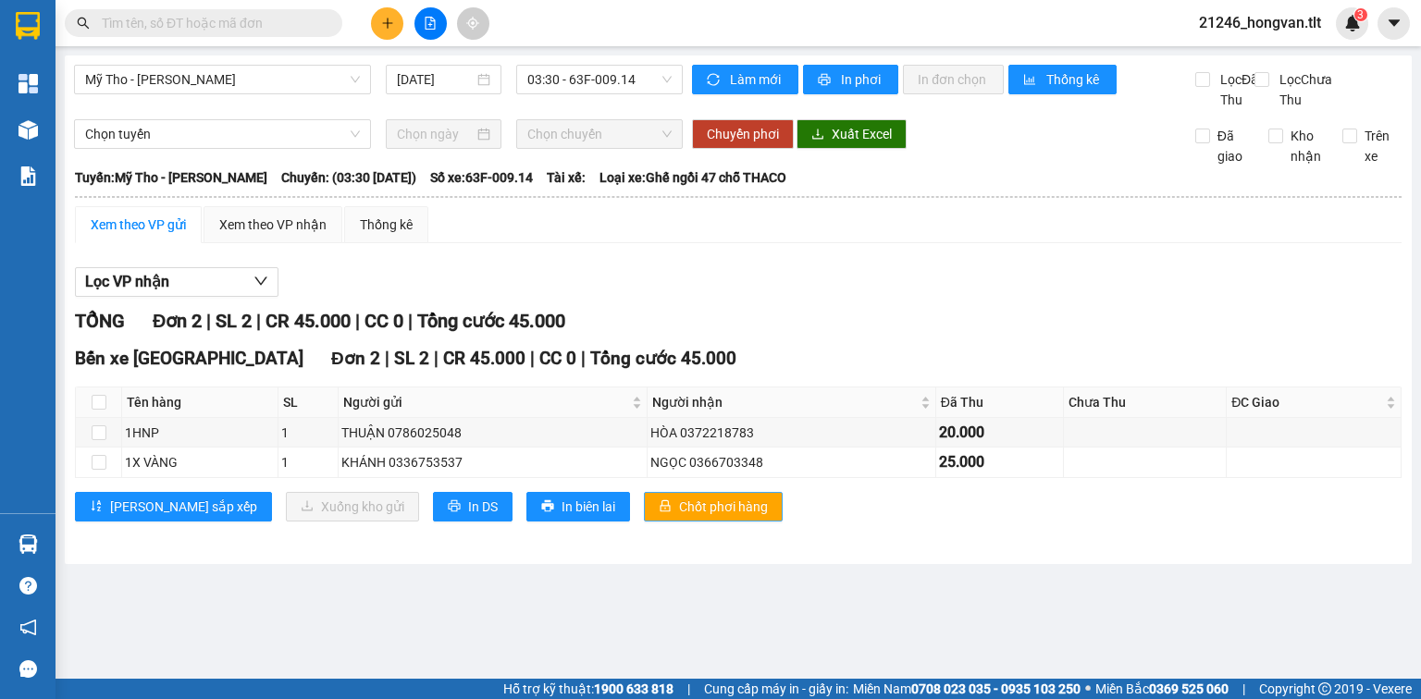
click at [689, 517] on span "Chốt phơi hàng" at bounding box center [723, 507] width 89 height 20
drag, startPoint x: 410, startPoint y: 525, endPoint x: 426, endPoint y: 520, distance: 16.7
click at [468, 517] on span "In DS" at bounding box center [483, 507] width 30 height 20
click at [384, 15] on button at bounding box center [387, 23] width 32 height 32
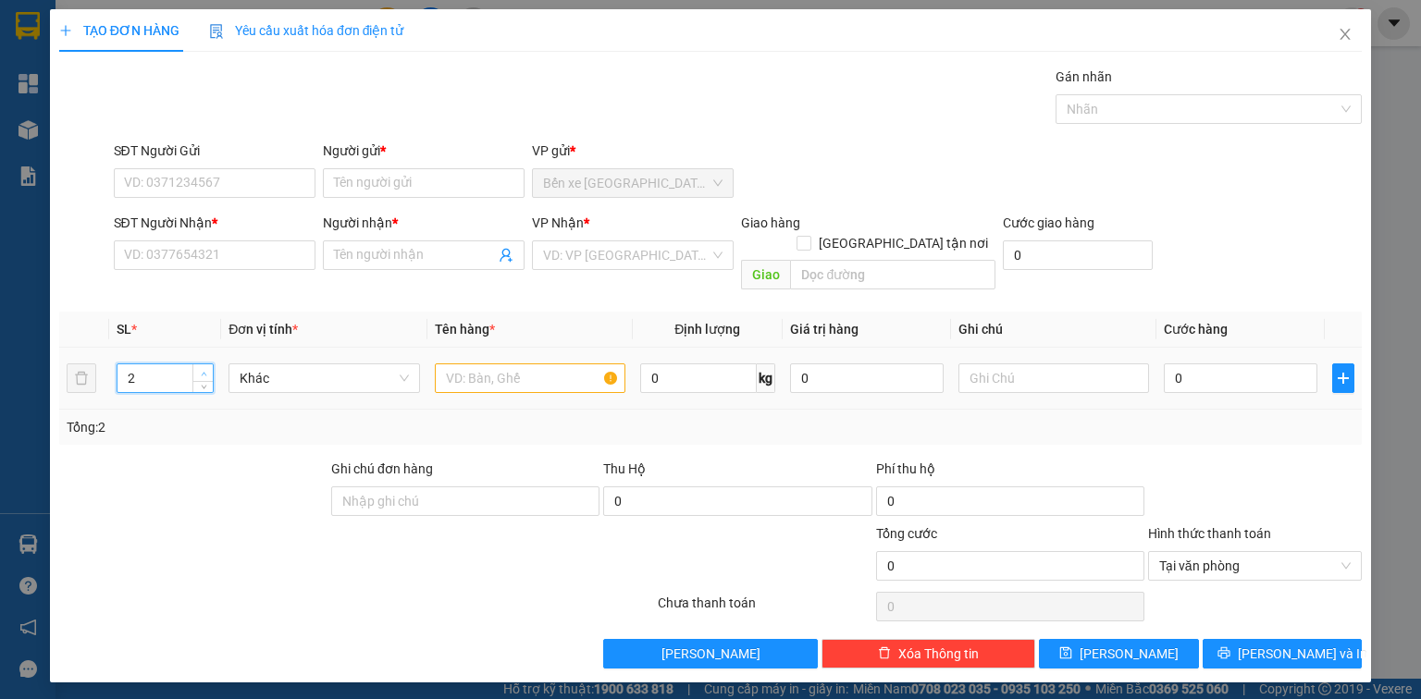
click at [203, 371] on icon "up" at bounding box center [204, 374] width 6 height 6
click at [484, 364] on input "text" at bounding box center [530, 379] width 191 height 30
type input "2"
click at [201, 381] on icon "down" at bounding box center [204, 384] width 6 height 6
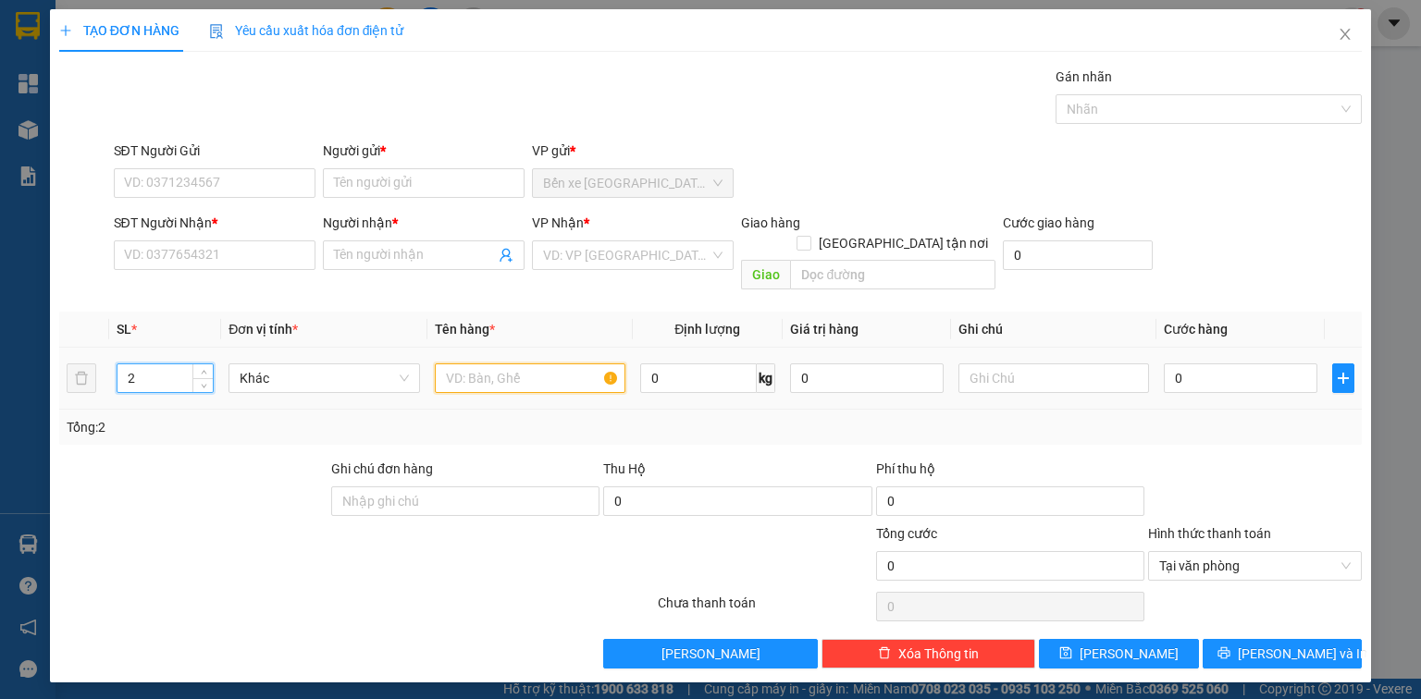
click at [487, 364] on input "text" at bounding box center [530, 379] width 191 height 30
type input "2 BAO CÁ"
click at [1154, 357] on td at bounding box center [1053, 379] width 205 height 62
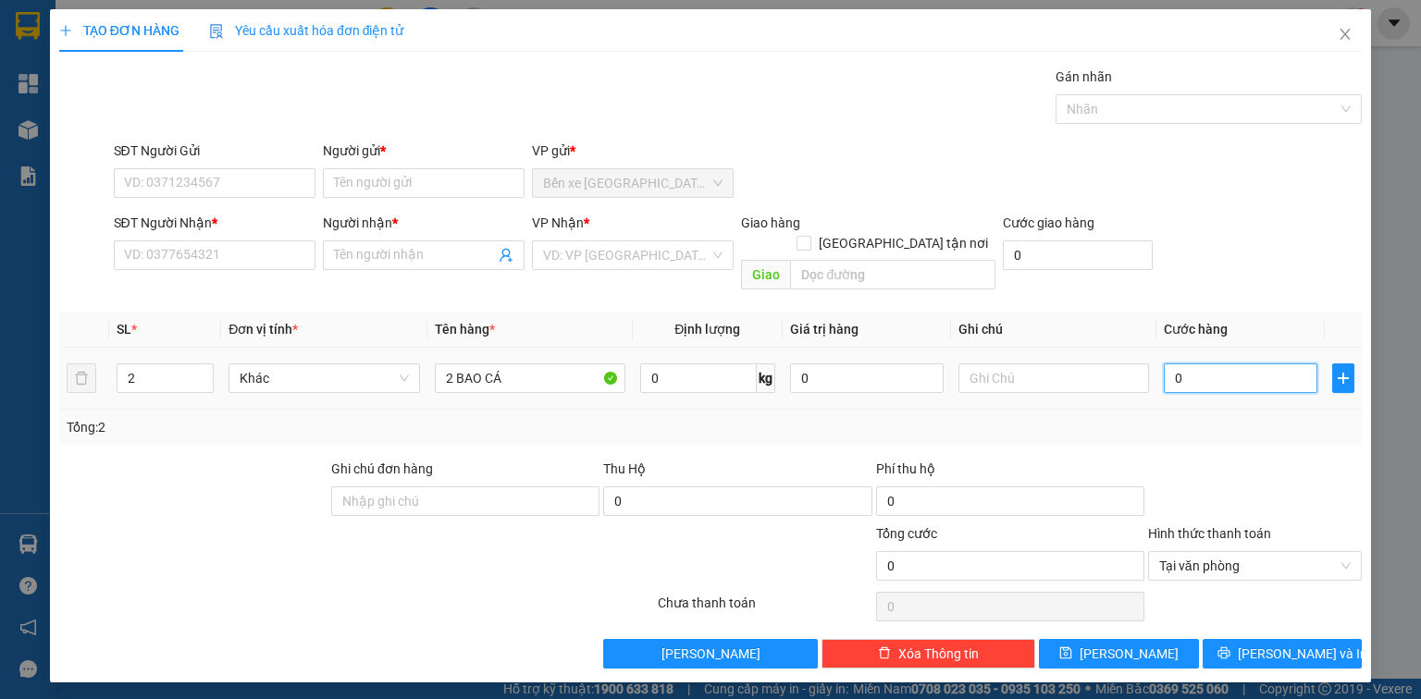
click at [1187, 364] on input "0" at bounding box center [1241, 379] width 154 height 30
type input "5"
type input "50"
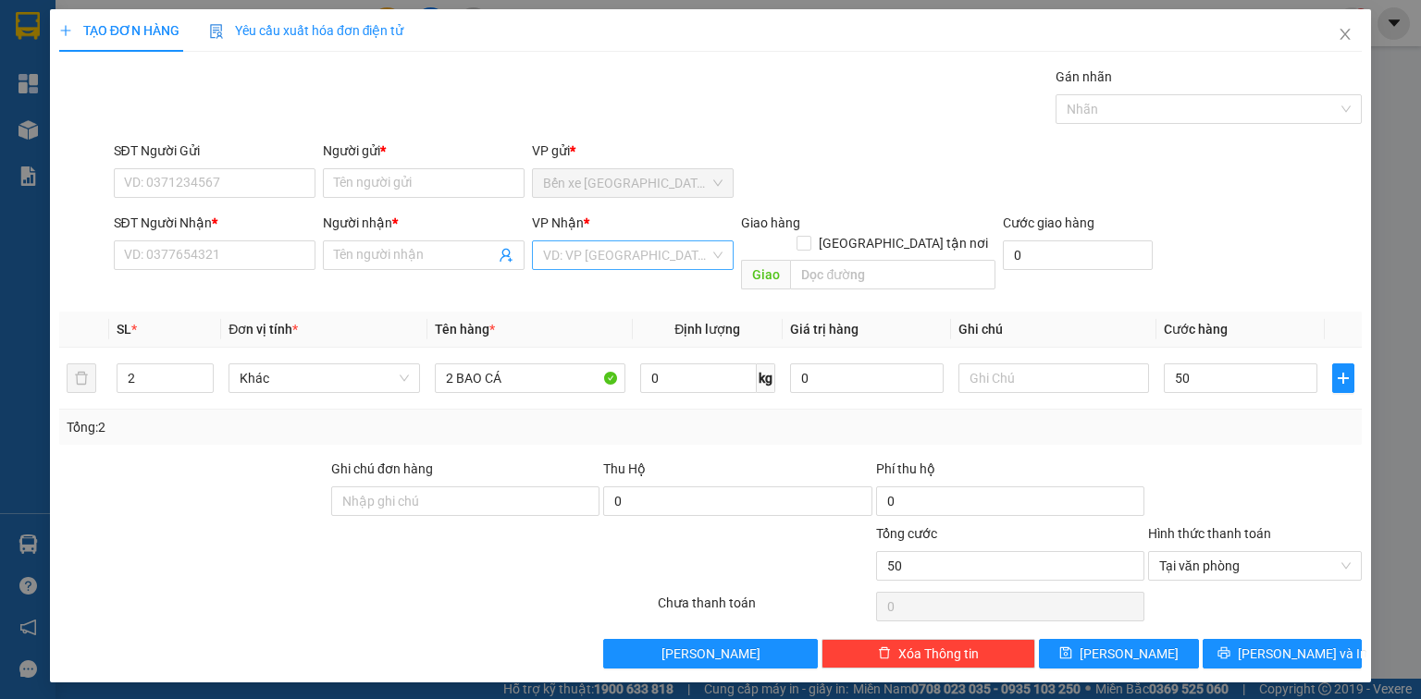
type input "50.000"
click at [597, 259] on input "search" at bounding box center [626, 255] width 167 height 28
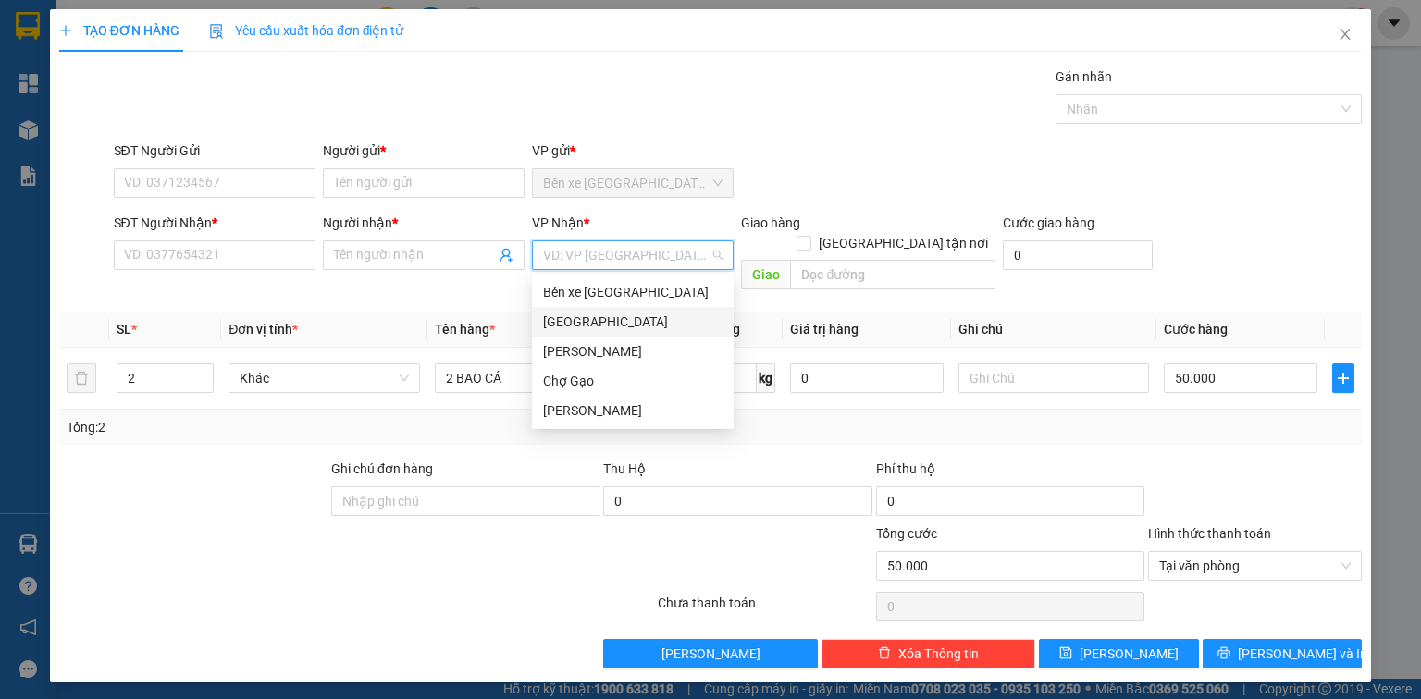
drag, startPoint x: 625, startPoint y: 322, endPoint x: 507, endPoint y: 292, distance: 122.0
click at [624, 322] on div "[GEOGRAPHIC_DATA]" at bounding box center [632, 322] width 179 height 20
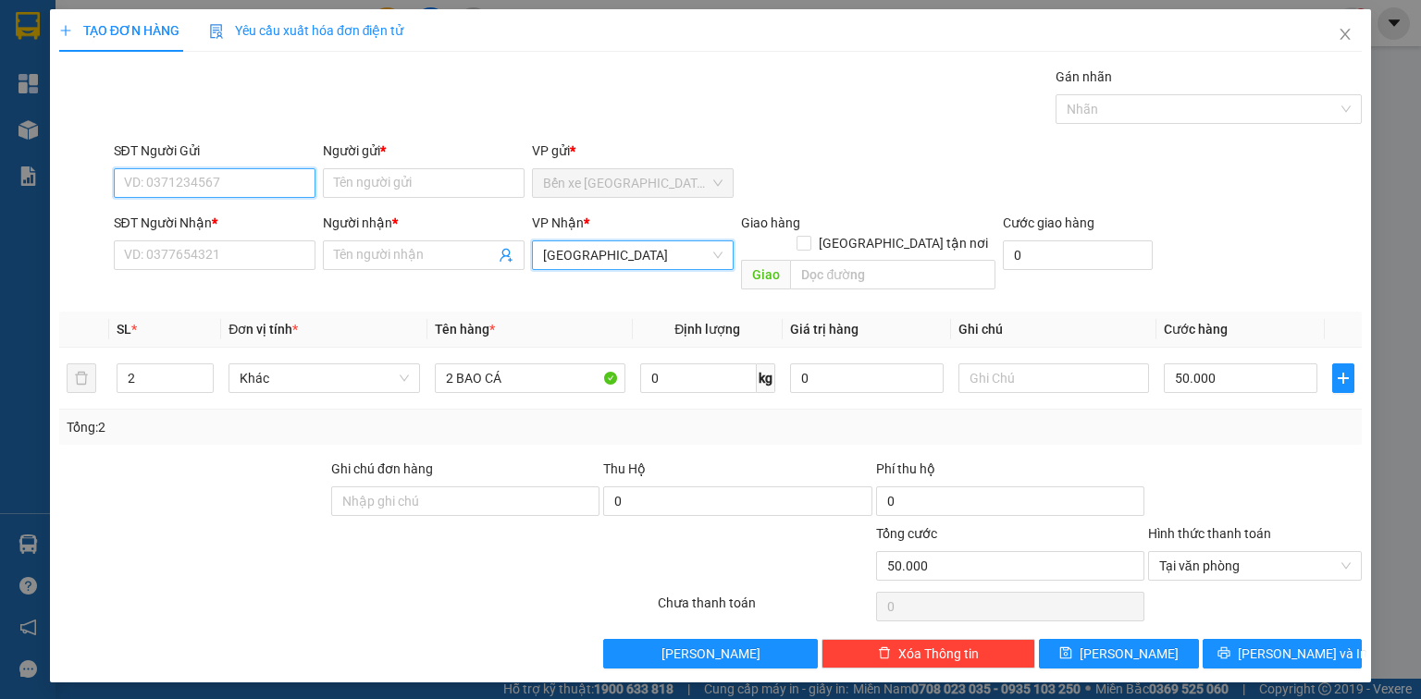
click at [257, 174] on input "SĐT Người Gửi" at bounding box center [215, 183] width 202 height 30
type input "0"
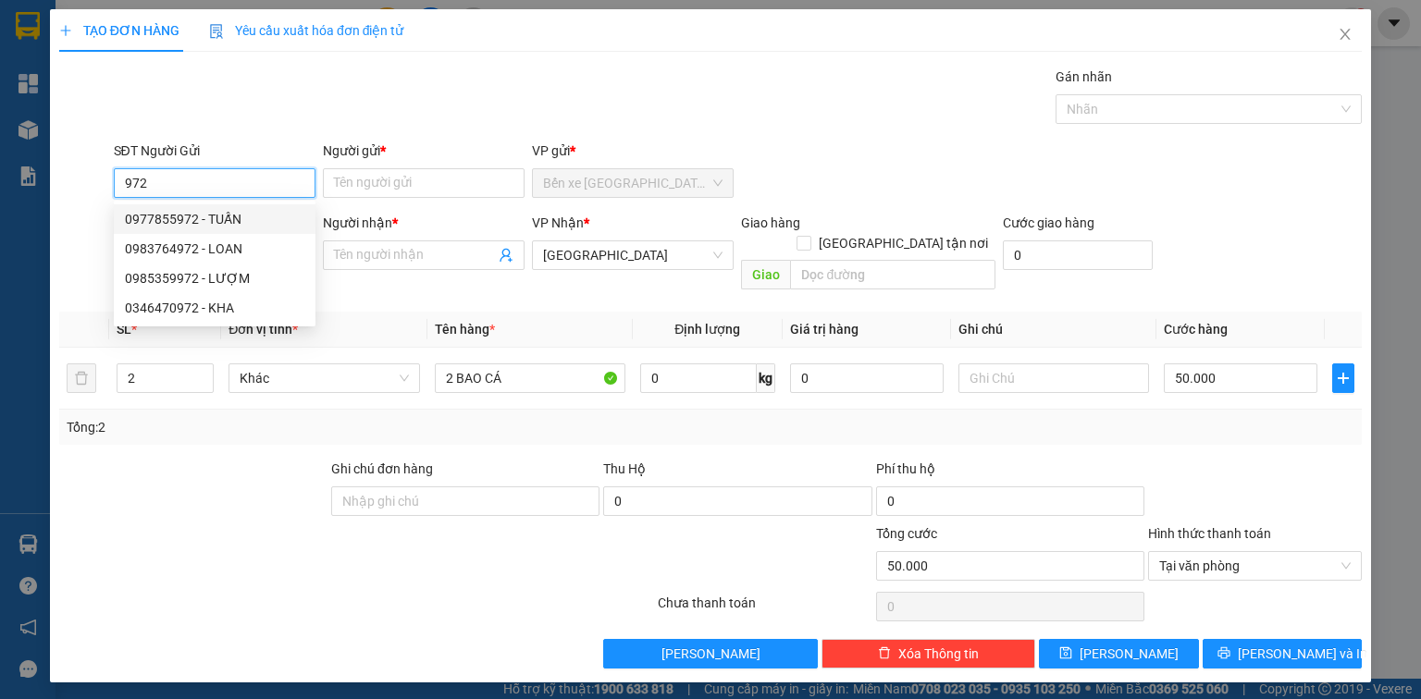
click at [275, 218] on div "0977855972 - TUẤN" at bounding box center [214, 219] width 179 height 20
type input "0977855972"
type input "TUẤN"
type input "0977855972"
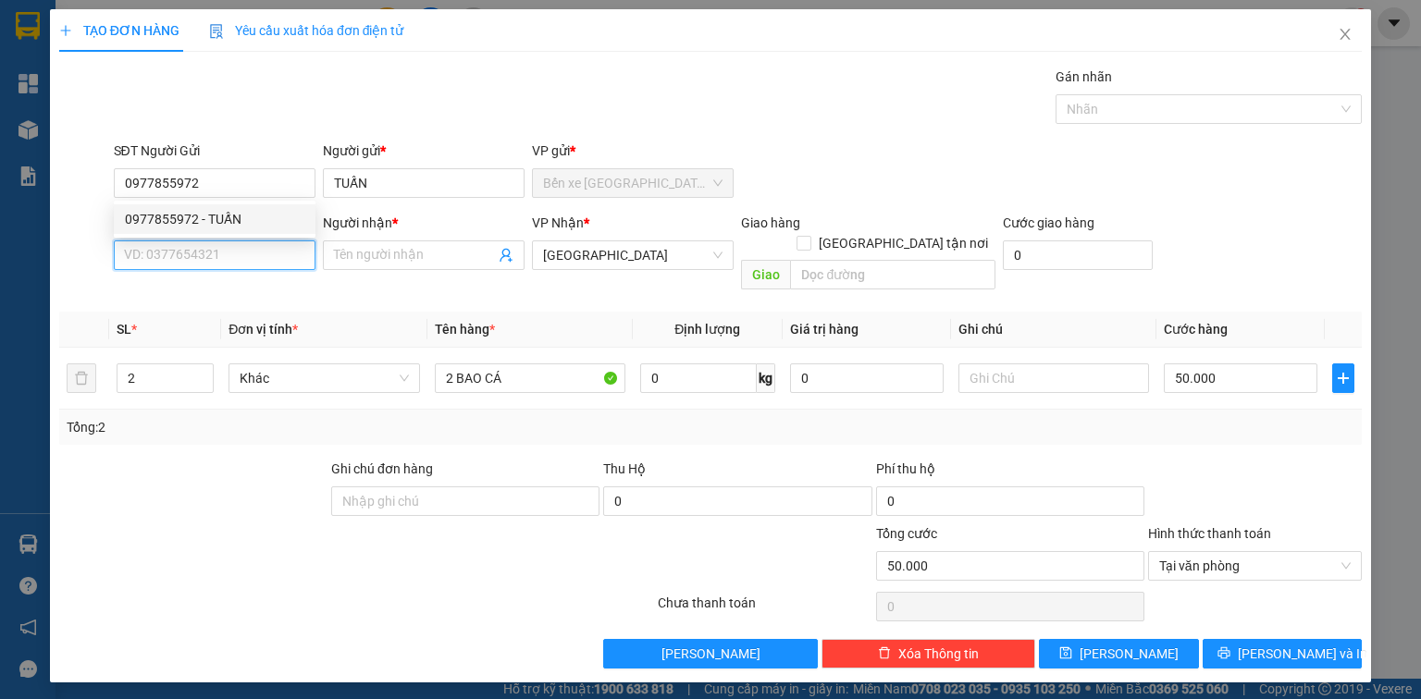
click at [274, 260] on input "SĐT Người Nhận *" at bounding box center [215, 256] width 202 height 30
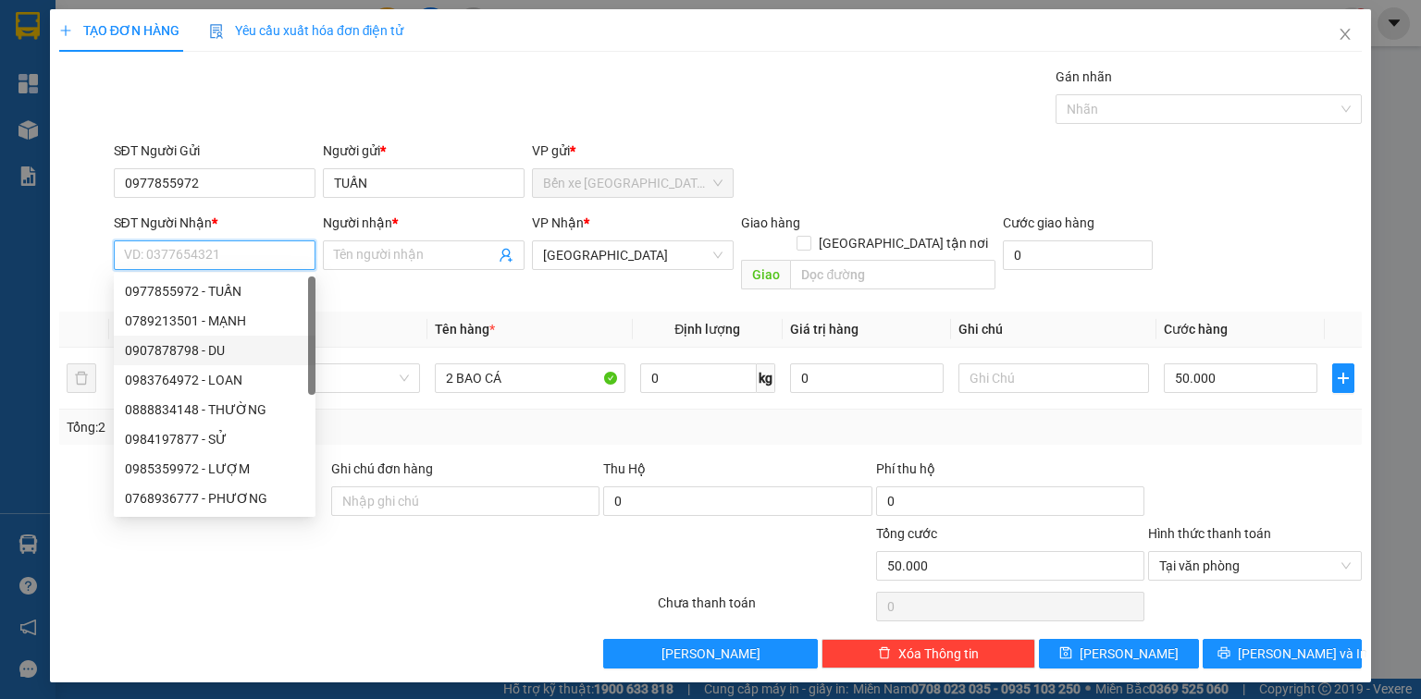
click at [242, 351] on div "0907878798 - DU" at bounding box center [214, 350] width 179 height 20
type input "0907878798"
type input "DU"
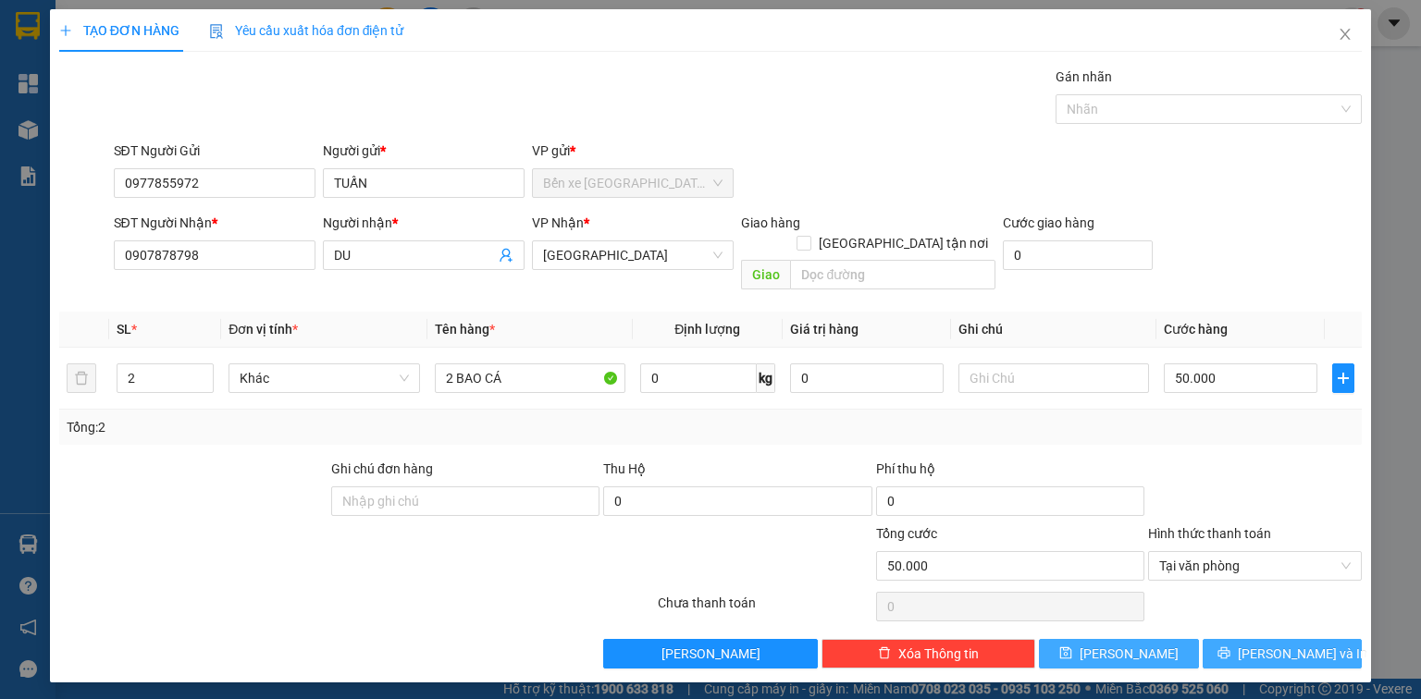
drag, startPoint x: 1260, startPoint y: 635, endPoint x: 1195, endPoint y: 624, distance: 65.5
click at [1262, 639] on button "[PERSON_NAME] và In" at bounding box center [1283, 654] width 160 height 30
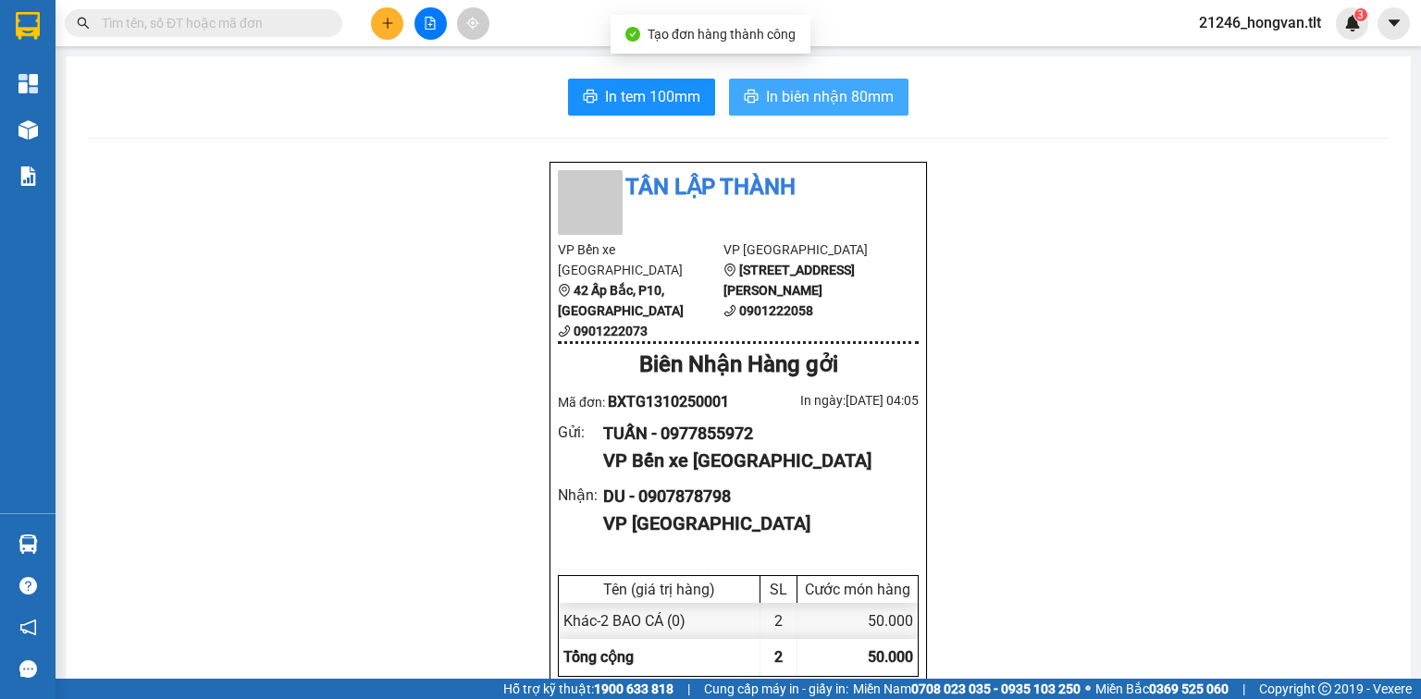
click at [787, 84] on button "In biên nhận 80mm" at bounding box center [818, 97] width 179 height 37
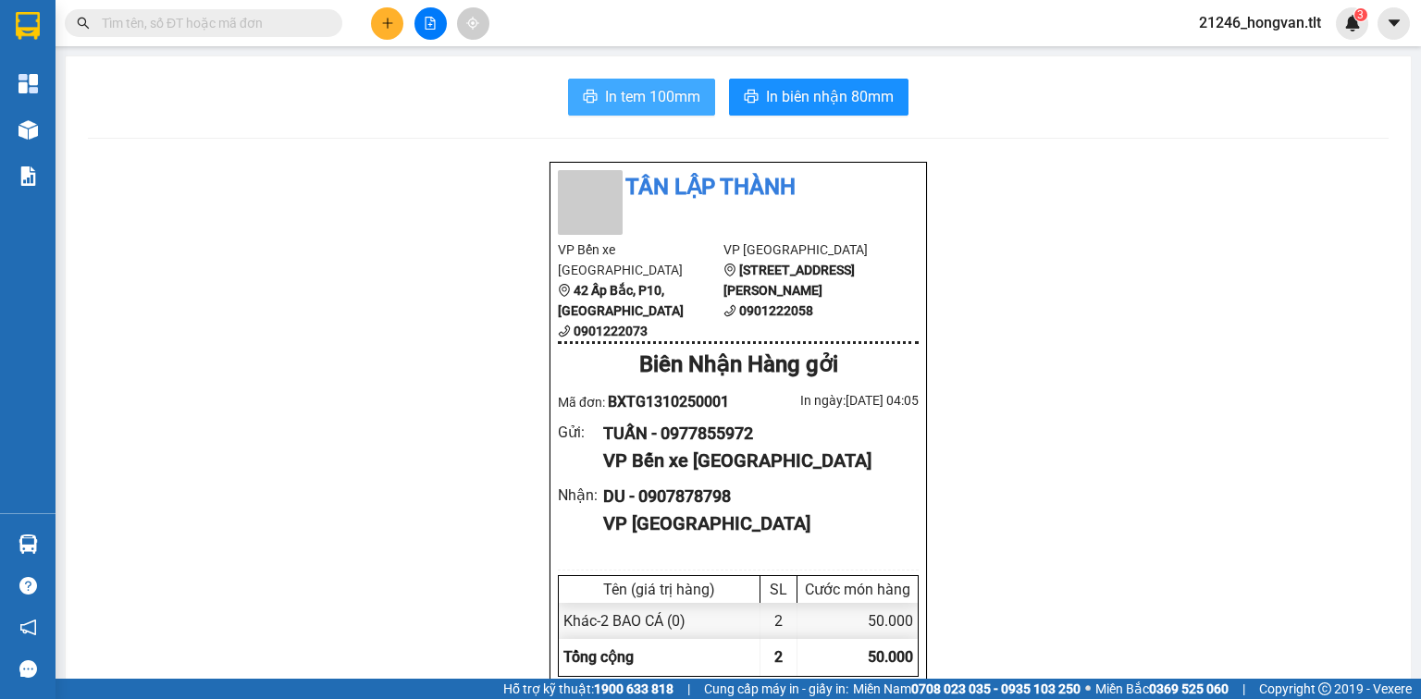
drag, startPoint x: 648, startPoint y: 68, endPoint x: 641, endPoint y: 82, distance: 16.2
click at [637, 89] on span "In tem 100mm" at bounding box center [652, 96] width 95 height 23
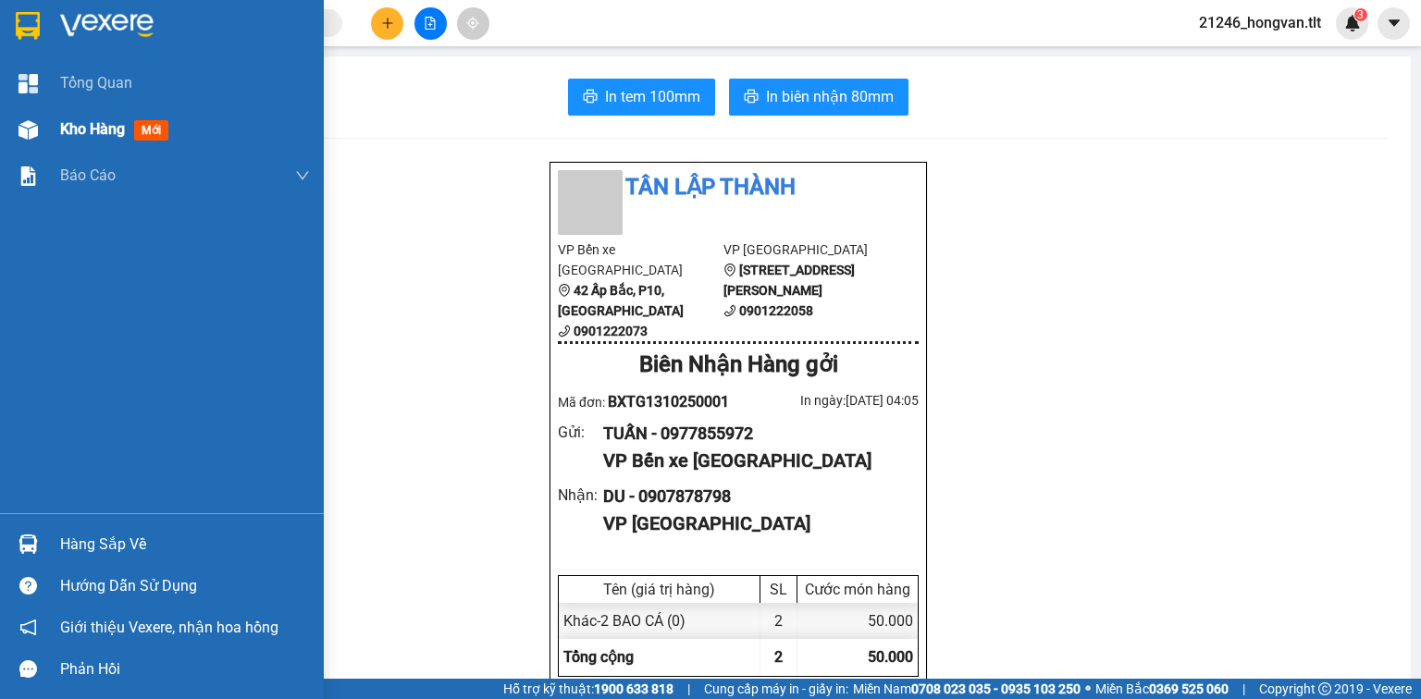
click at [92, 114] on div "Kho hàng mới" at bounding box center [185, 129] width 250 height 46
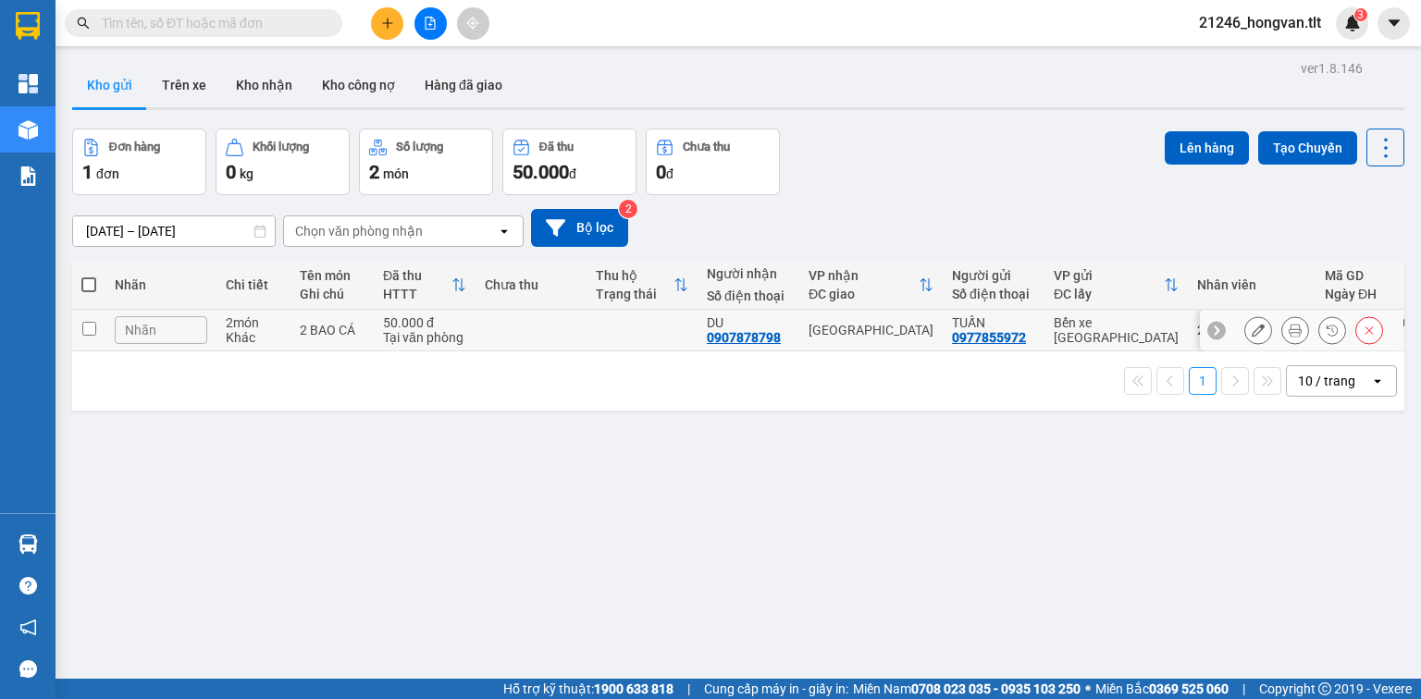
click at [504, 338] on td at bounding box center [530, 331] width 111 height 42
checkbox input "true"
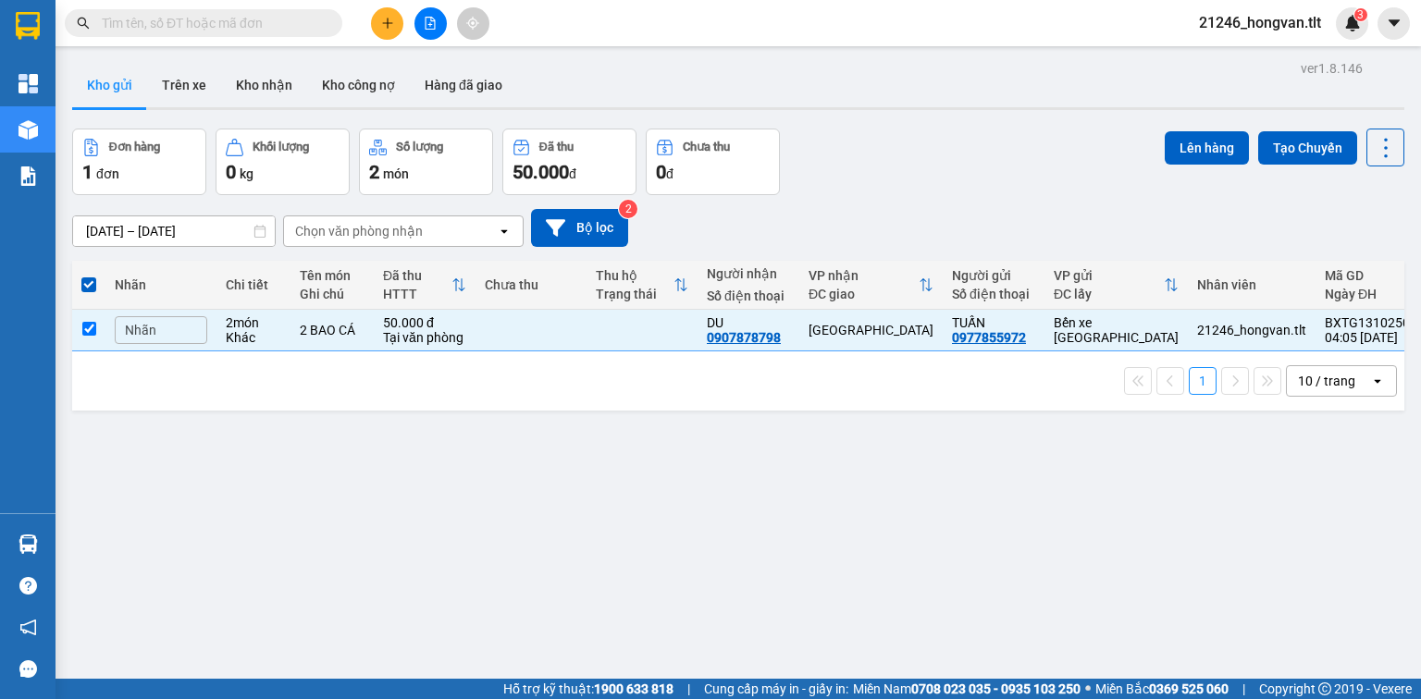
click at [1150, 153] on div "Đơn hàng 1 đơn Khối lượng 0 kg Số lượng 2 món Đã thu 50.000 đ Chưa thu 0 đ Lên …" at bounding box center [738, 162] width 1332 height 67
click at [1165, 153] on button "Lên hàng" at bounding box center [1207, 147] width 84 height 33
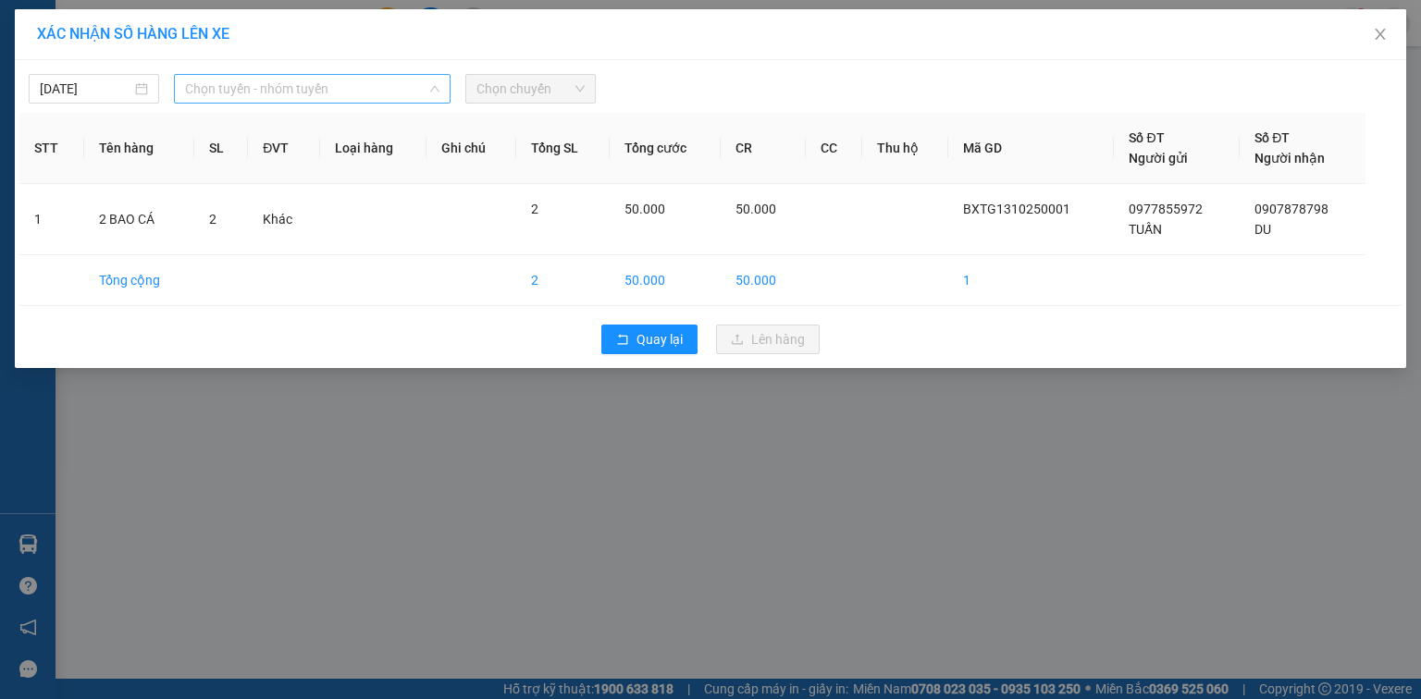
drag, startPoint x: 359, startPoint y: 76, endPoint x: 360, endPoint y: 96, distance: 20.4
click at [360, 76] on span "Chọn tuyến - nhóm tuyến" at bounding box center [312, 89] width 254 height 28
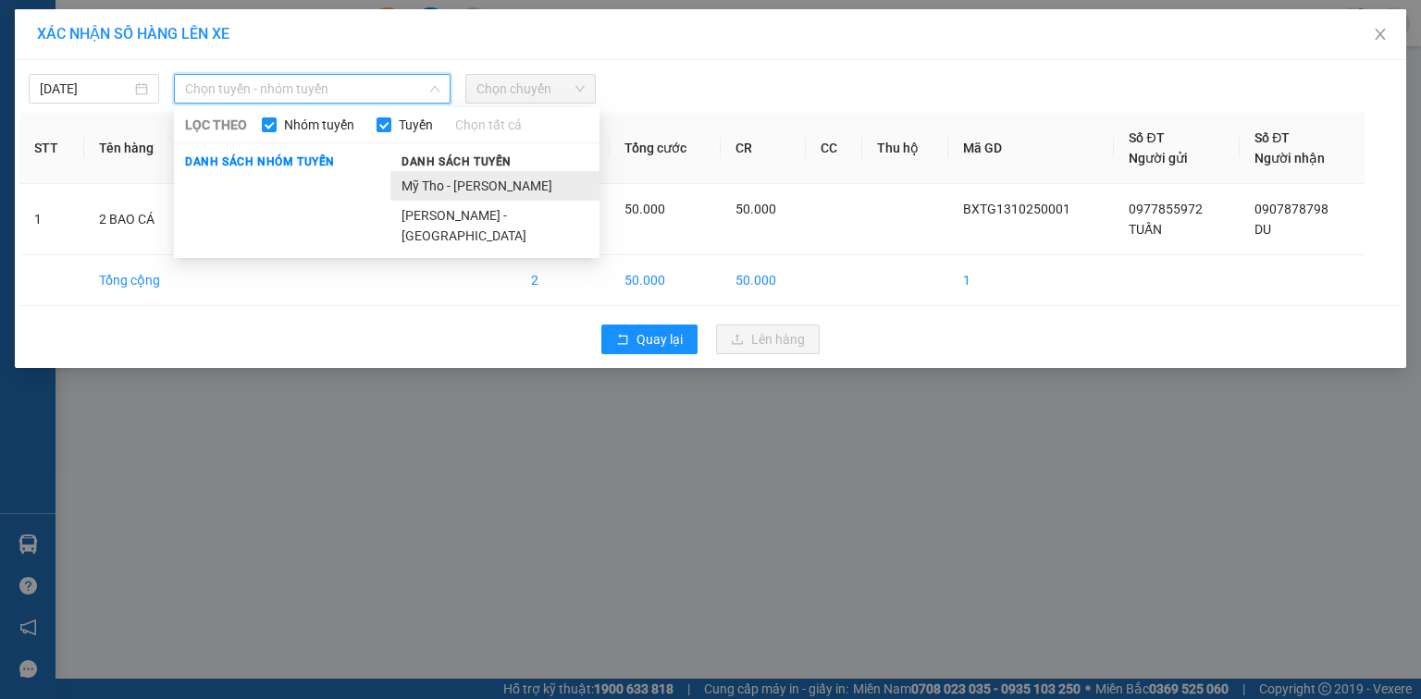
click at [430, 176] on li "Mỹ Tho - [PERSON_NAME]" at bounding box center [494, 186] width 209 height 30
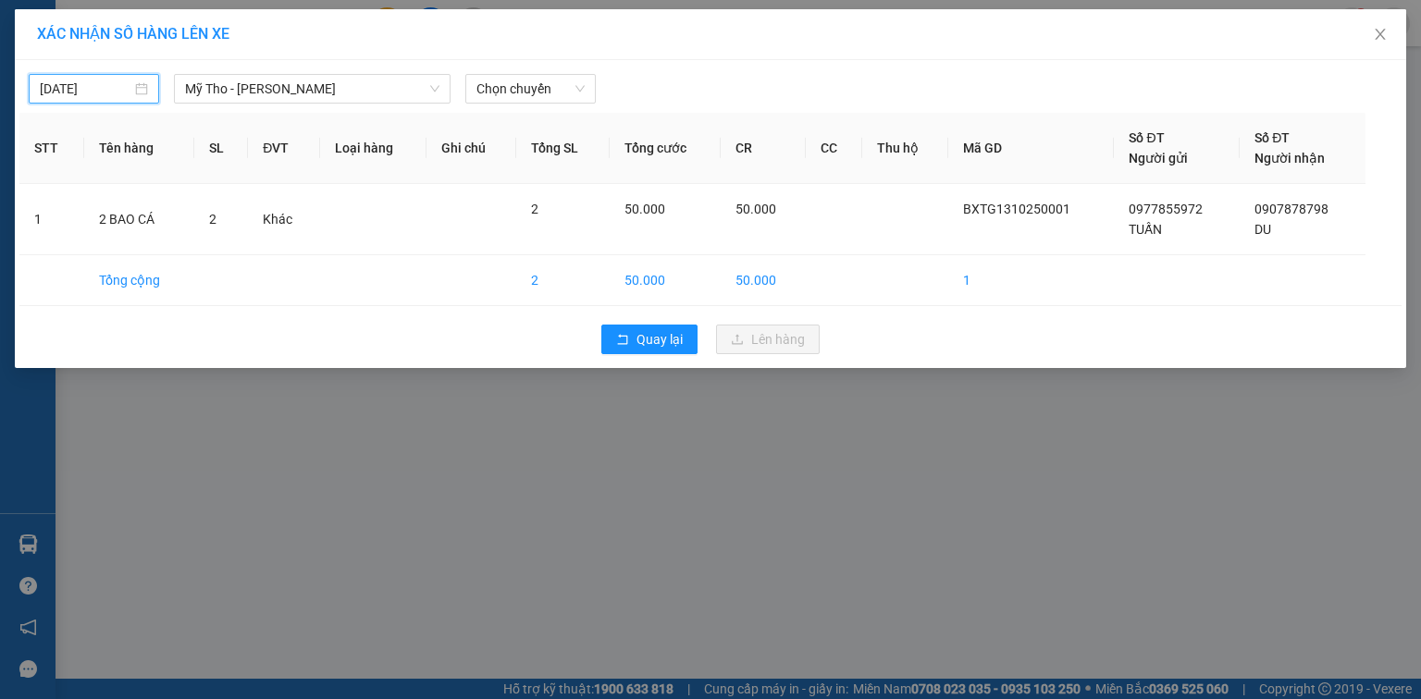
click at [91, 89] on input "[DATE]" at bounding box center [86, 89] width 92 height 20
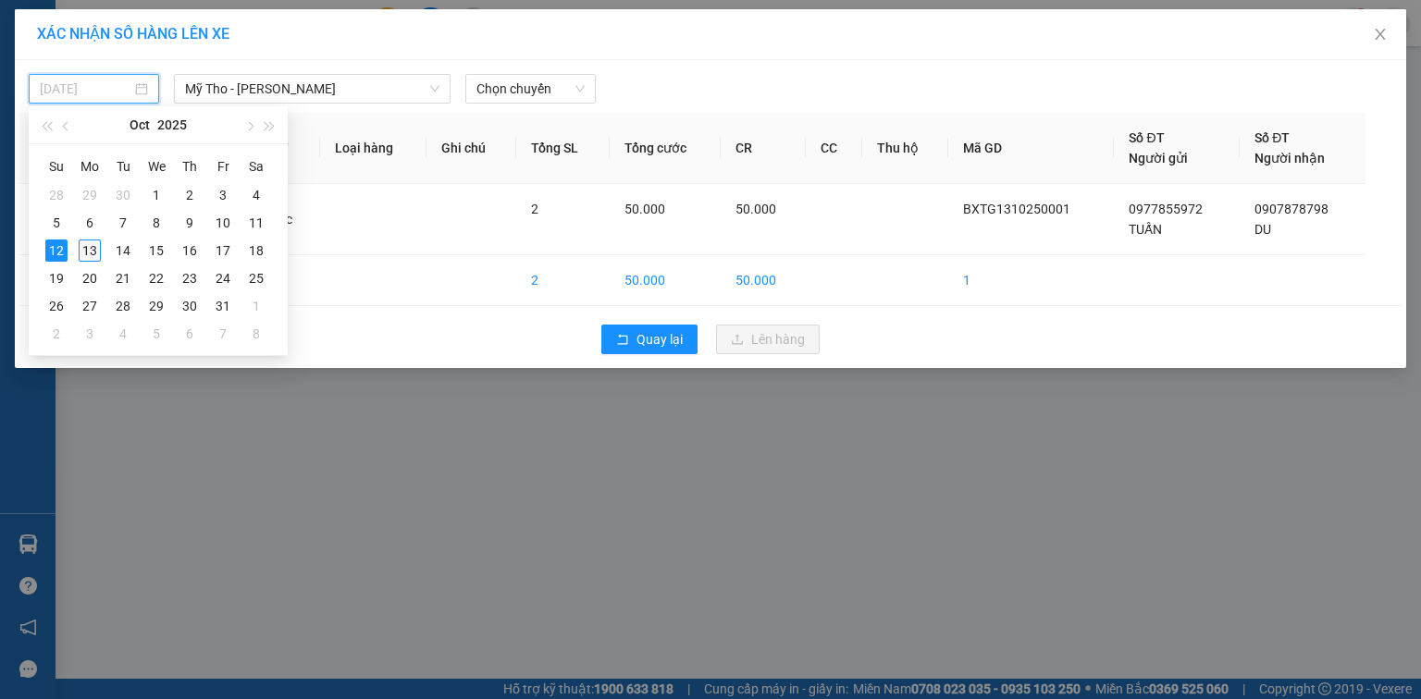
drag, startPoint x: 91, startPoint y: 244, endPoint x: 513, endPoint y: 116, distance: 441.9
click at [93, 243] on div "13" at bounding box center [90, 251] width 22 height 22
type input "[DATE]"
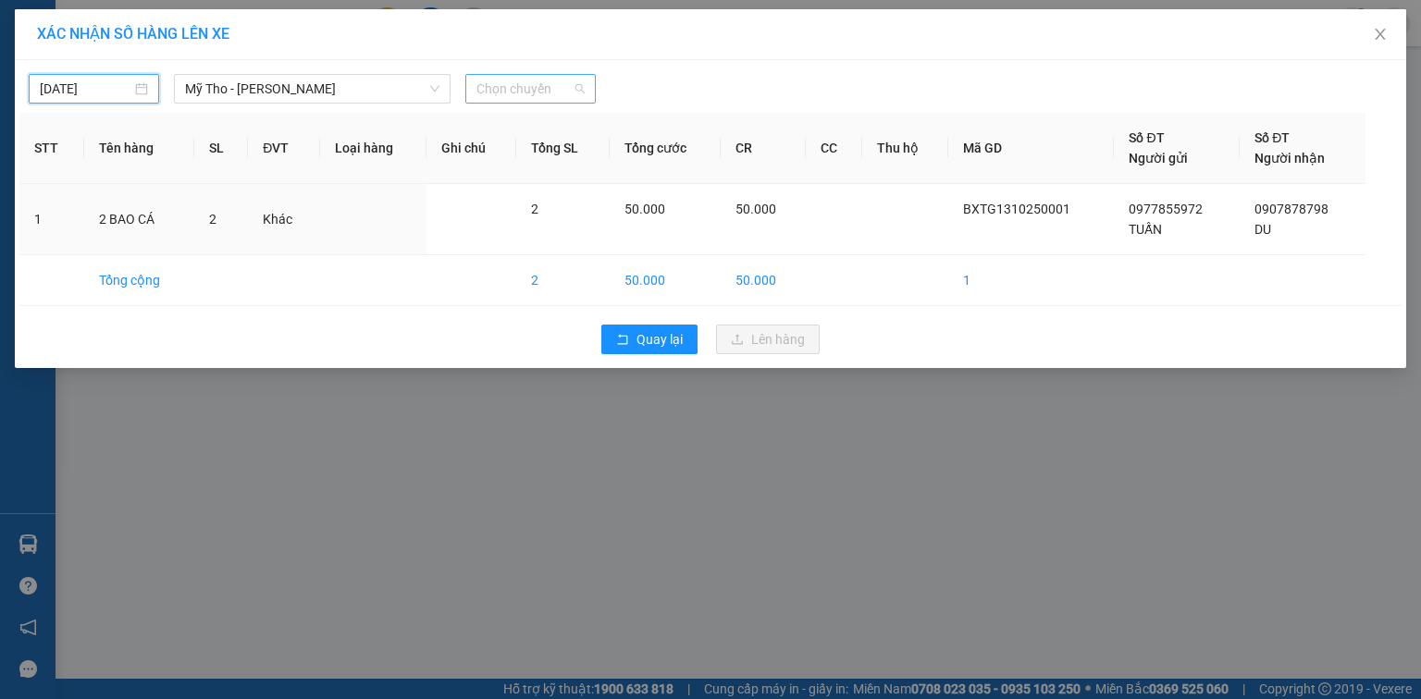
drag, startPoint x: 549, startPoint y: 75, endPoint x: 548, endPoint y: 97, distance: 22.2
click at [549, 77] on span "Chọn chuyến" at bounding box center [530, 89] width 108 height 28
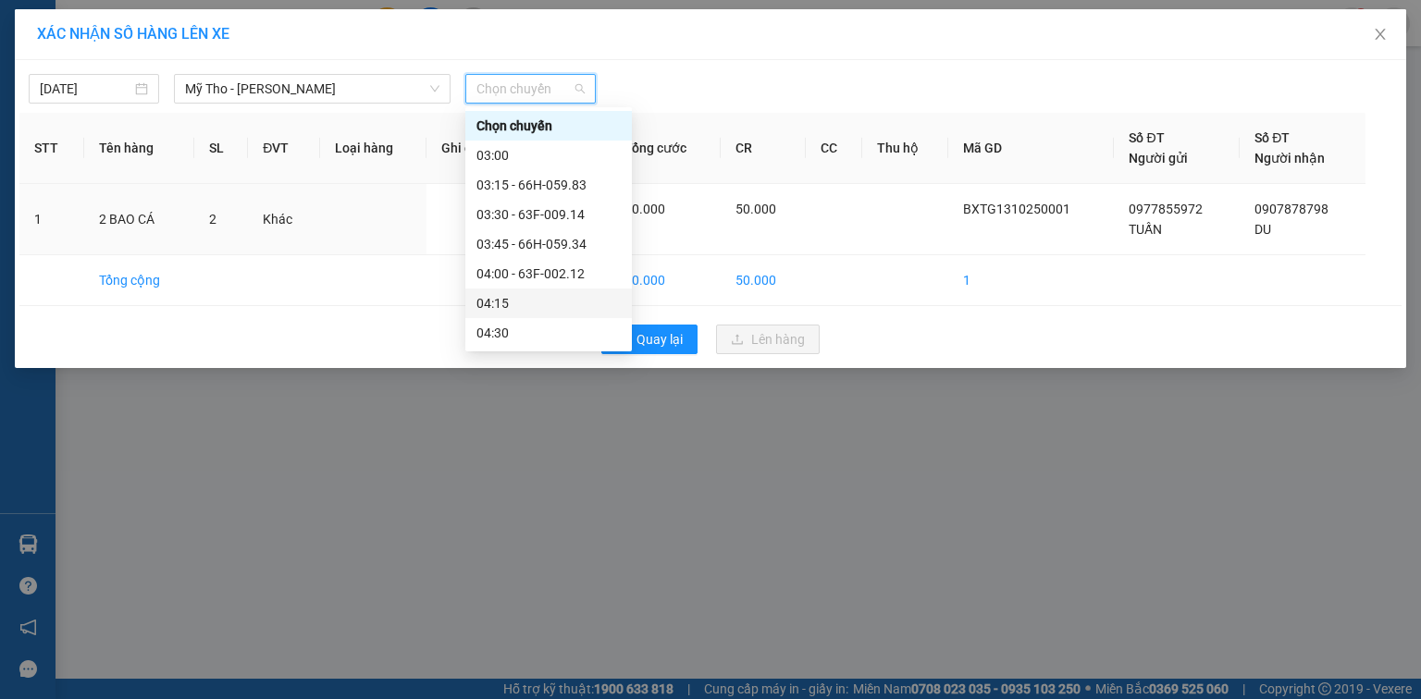
click at [504, 298] on div "04:15" at bounding box center [548, 303] width 144 height 20
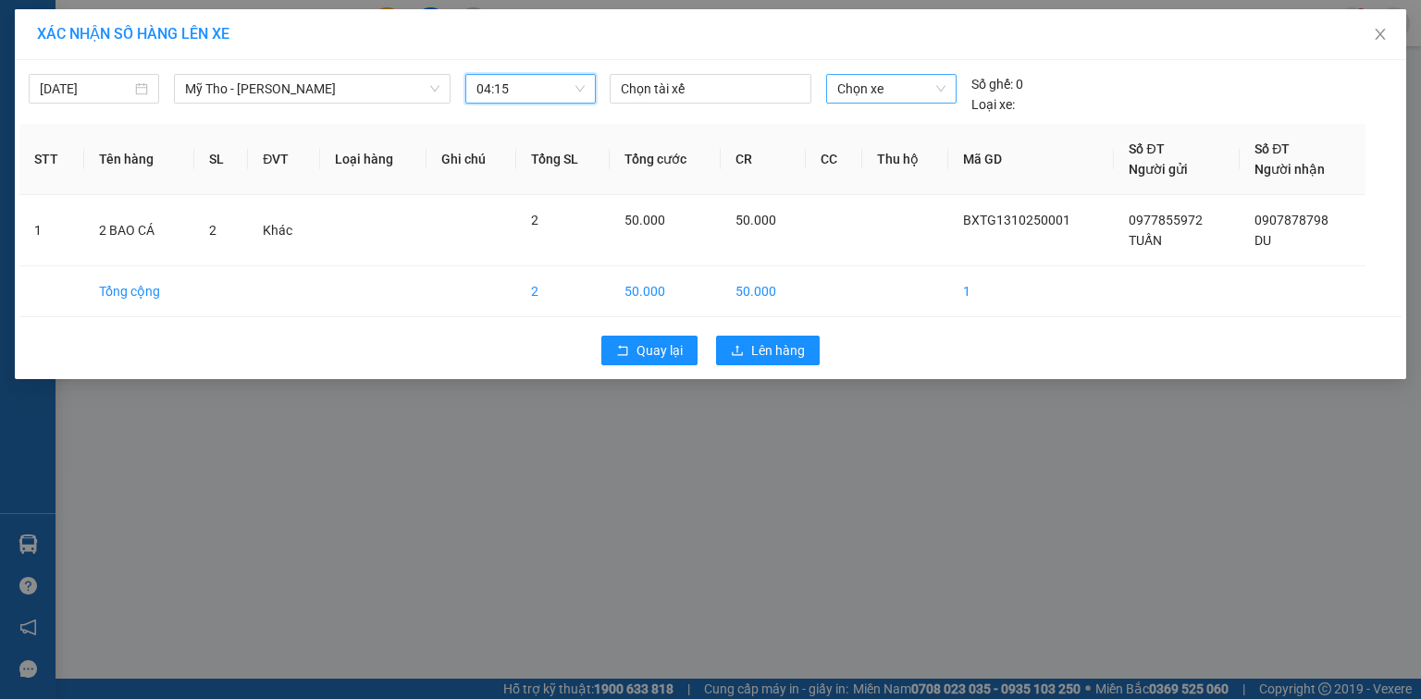
click at [900, 88] on span "Chọn xe" at bounding box center [890, 89] width 107 height 28
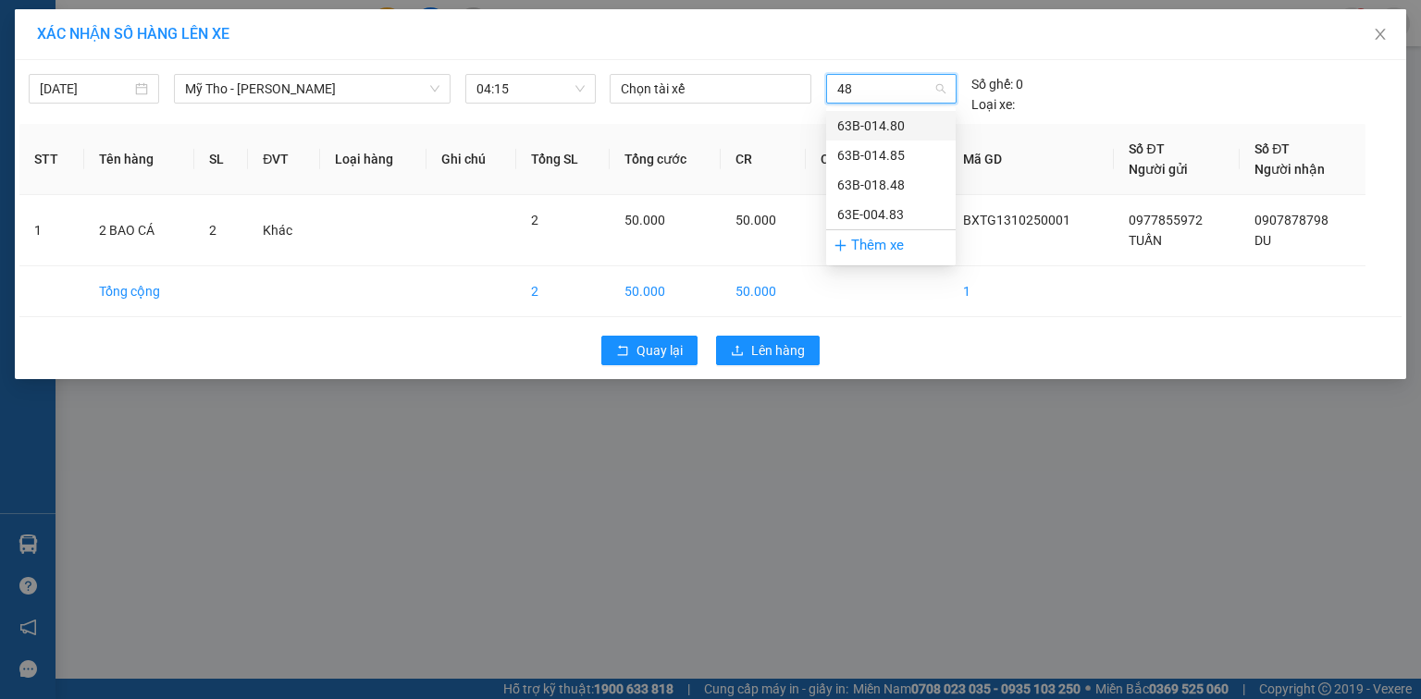
type input "483"
click at [877, 126] on div "63E-004.83" at bounding box center [890, 126] width 107 height 20
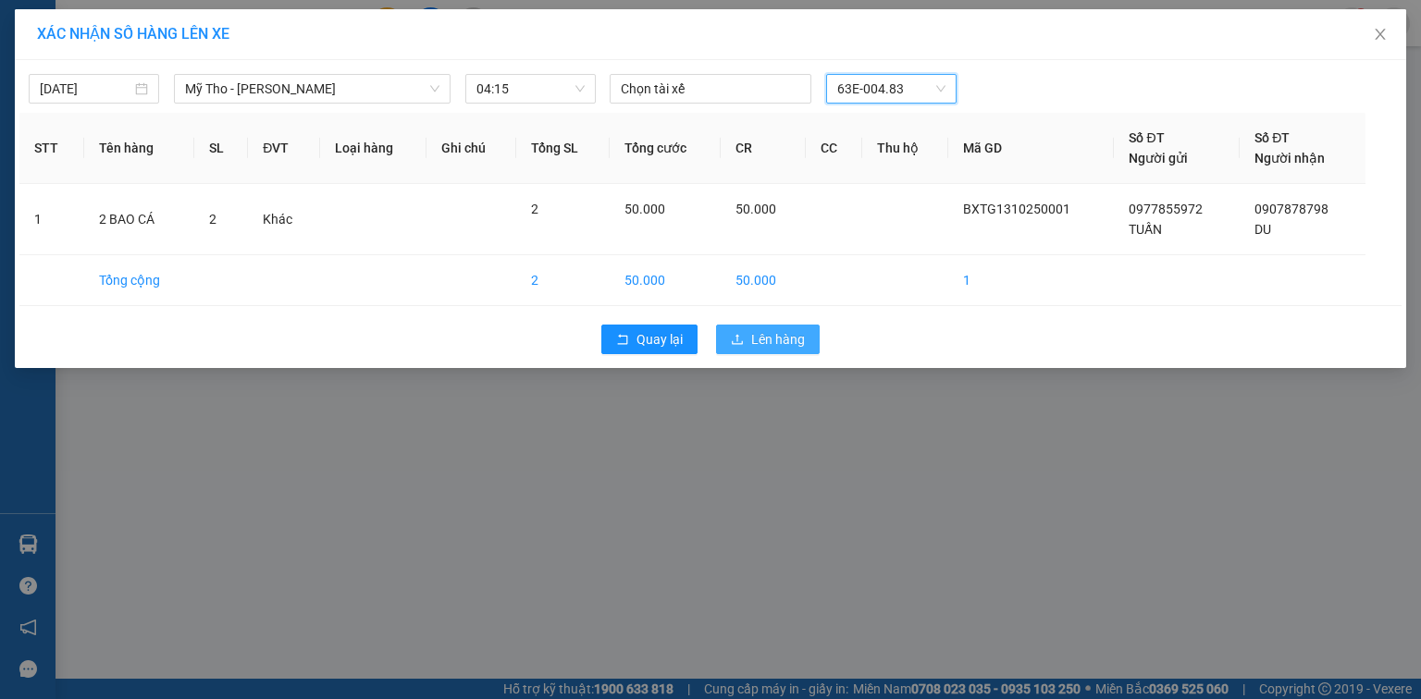
click at [771, 345] on span "Lên hàng" at bounding box center [778, 339] width 54 height 20
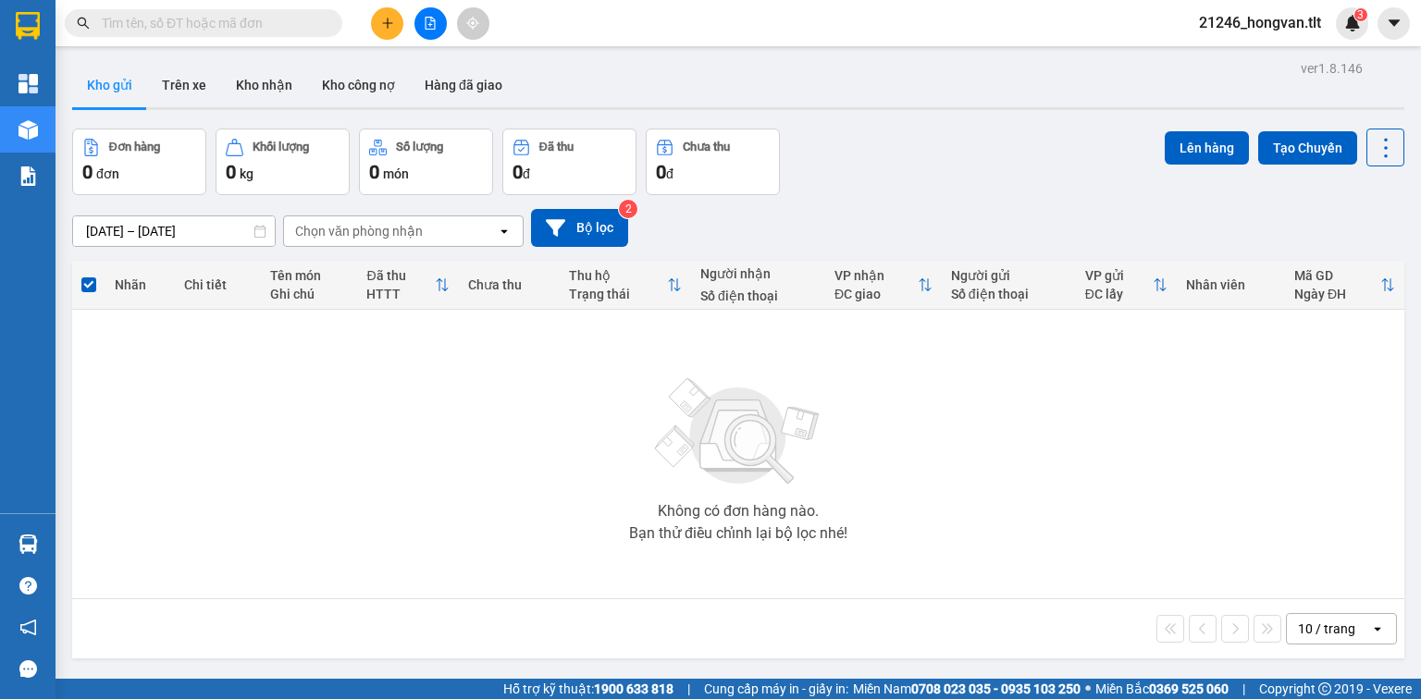
click at [439, 30] on button at bounding box center [430, 23] width 32 height 32
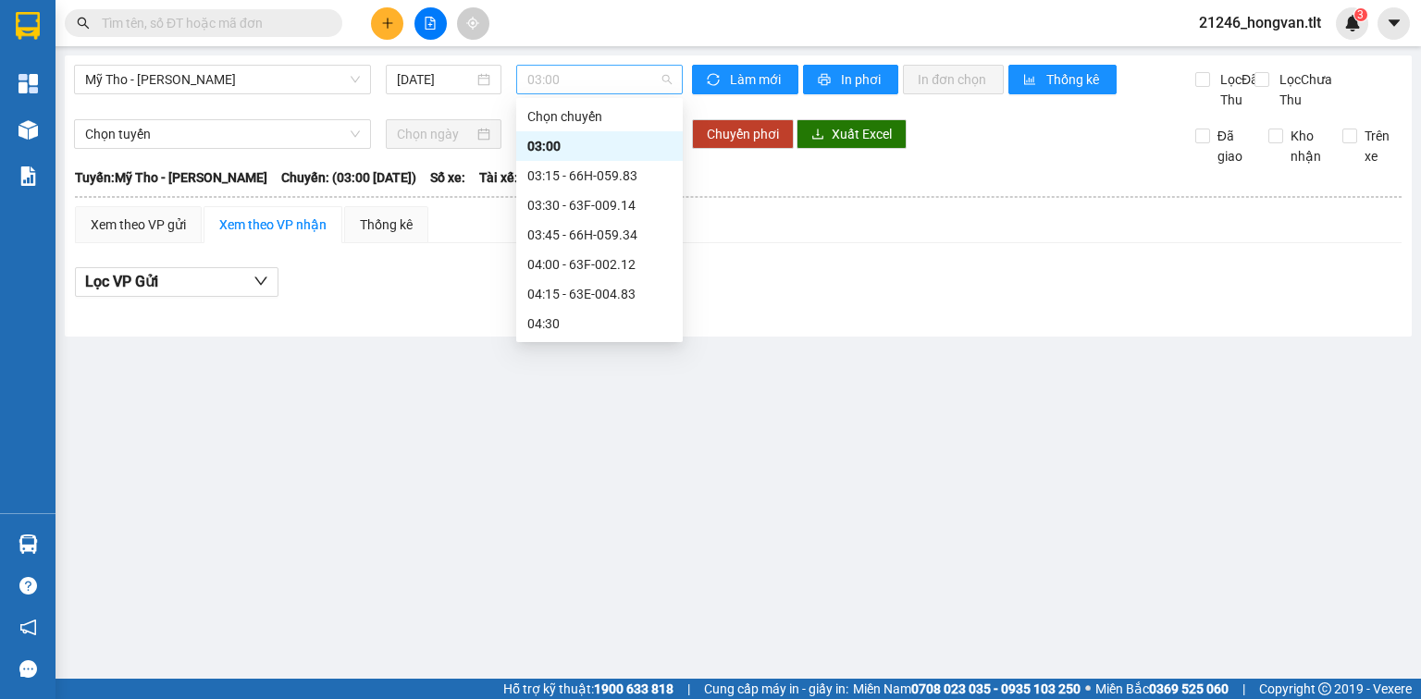
click at [575, 79] on span "03:00" at bounding box center [599, 80] width 145 height 28
drag, startPoint x: 648, startPoint y: 300, endPoint x: 710, endPoint y: 315, distance: 63.7
click at [649, 300] on div "04:15 - 63E-004.83" at bounding box center [599, 294] width 144 height 20
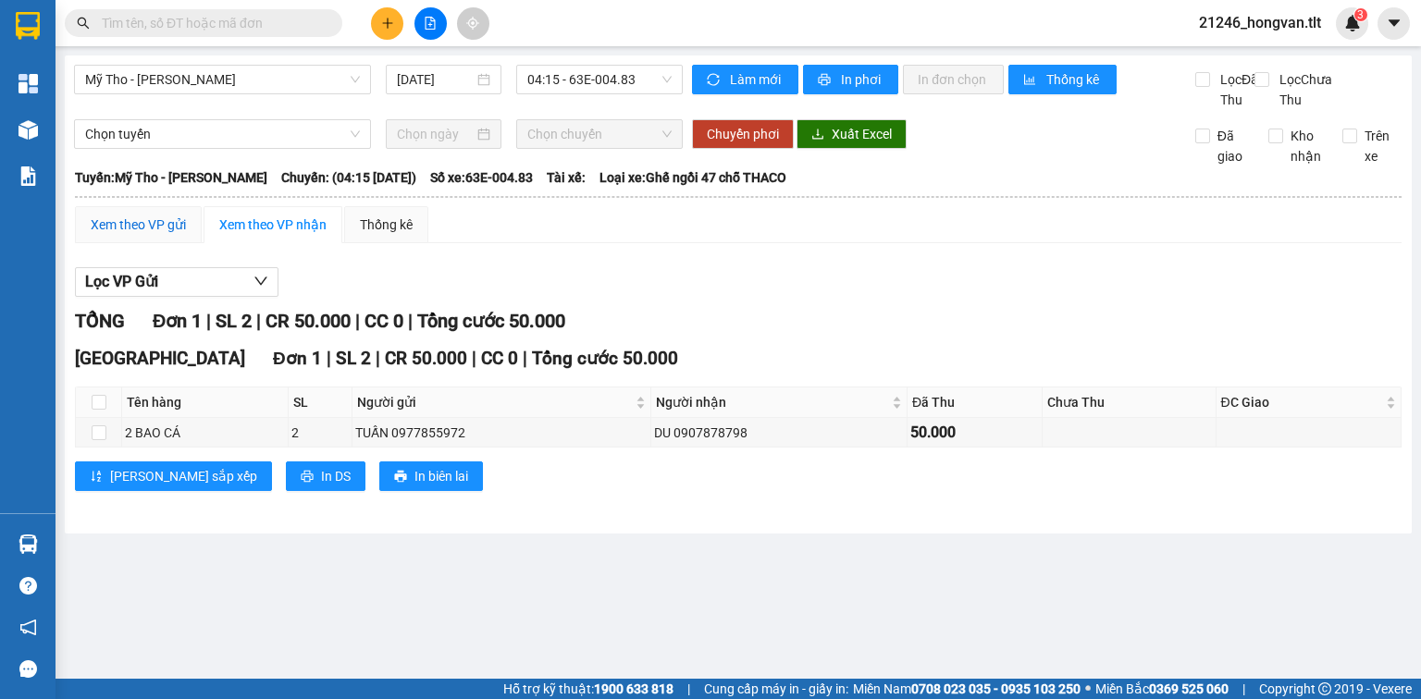
click at [158, 235] on div "Xem theo VP gửi" at bounding box center [138, 225] width 95 height 20
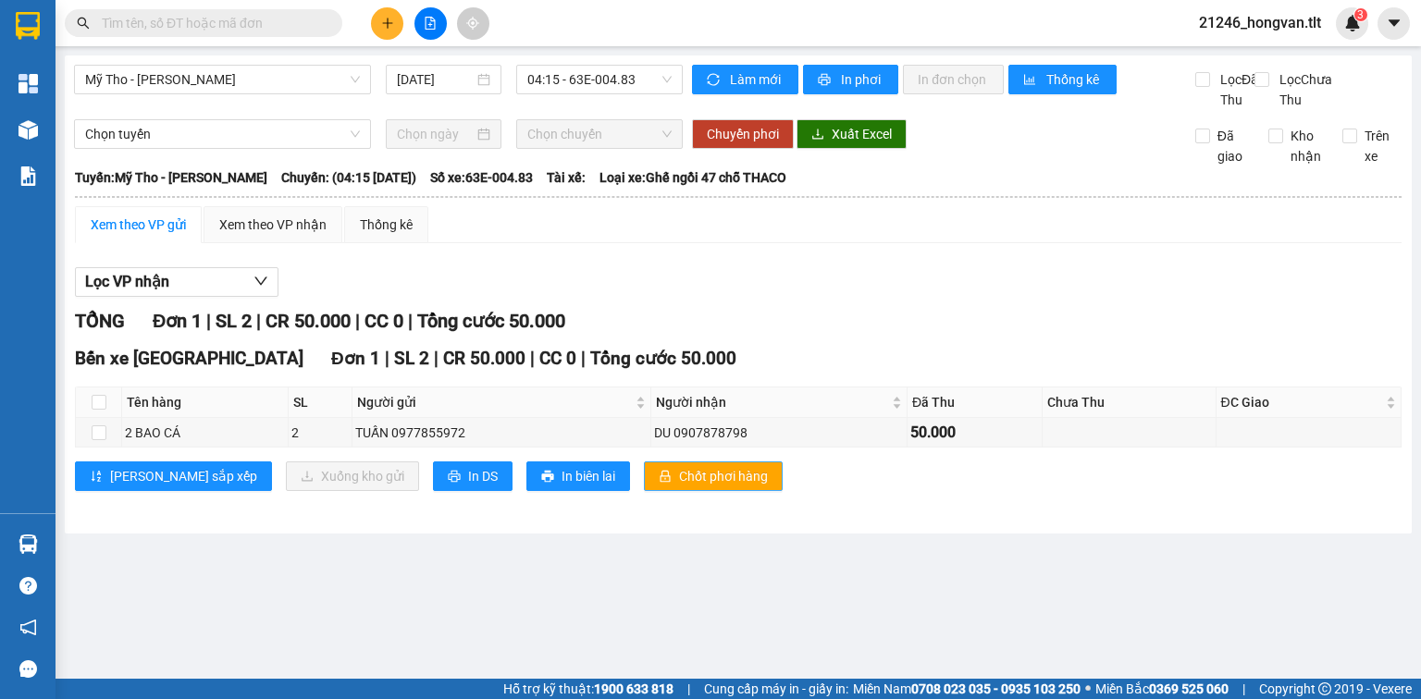
drag, startPoint x: 607, startPoint y: 487, endPoint x: 568, endPoint y: 497, distance: 39.9
click at [679, 487] on span "Chốt phơi hàng" at bounding box center [723, 476] width 89 height 20
click at [448, 483] on icon "printer" at bounding box center [454, 476] width 13 height 13
